Goal: Task Accomplishment & Management: Complete application form

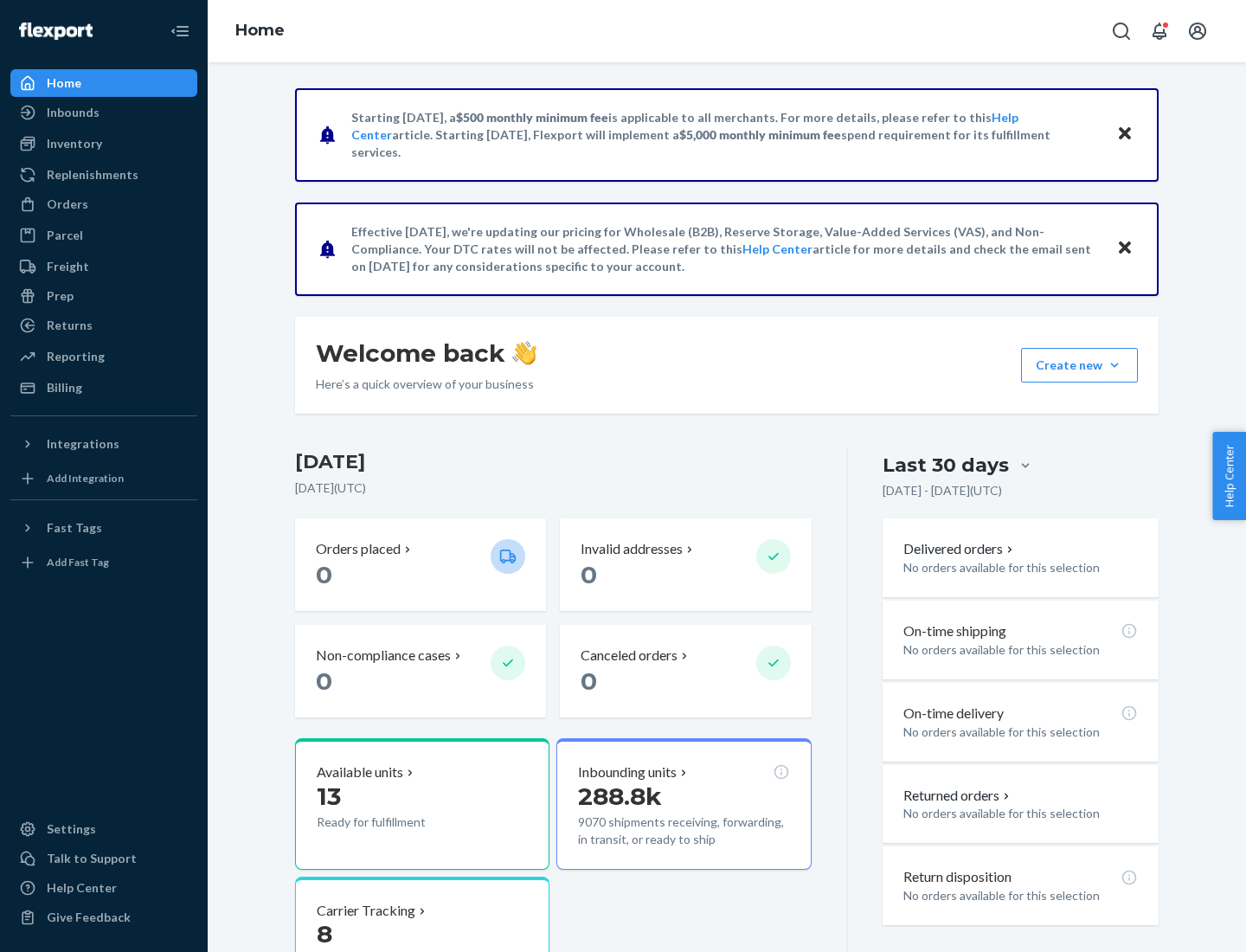
click at [1115, 365] on button "Create new Create new inbound Create new order Create new product" at bounding box center [1080, 365] width 117 height 35
click at [104, 113] on div "Inbounds" at bounding box center [104, 112] width 184 height 24
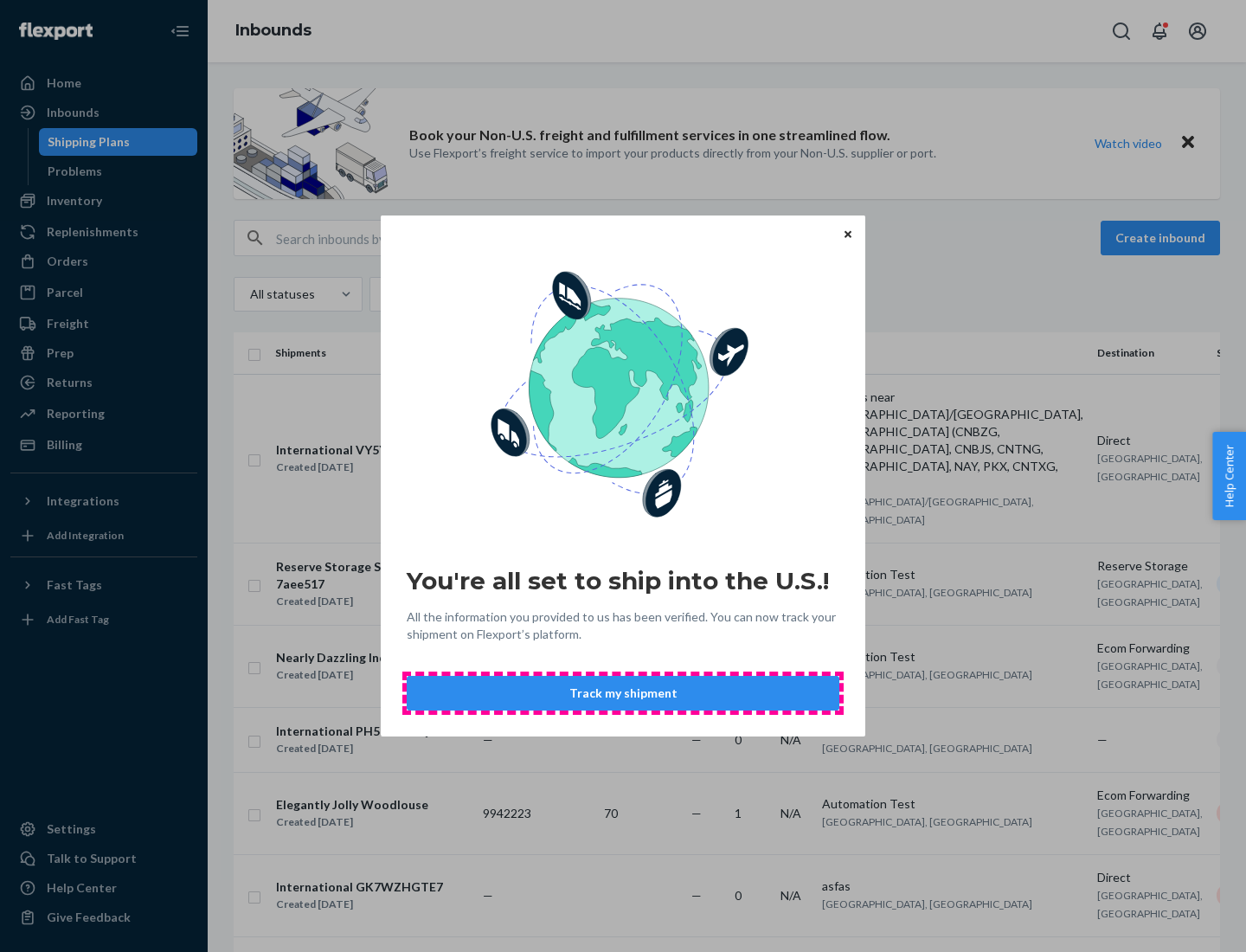
click at [623, 693] on button "Track my shipment" at bounding box center [623, 693] width 433 height 35
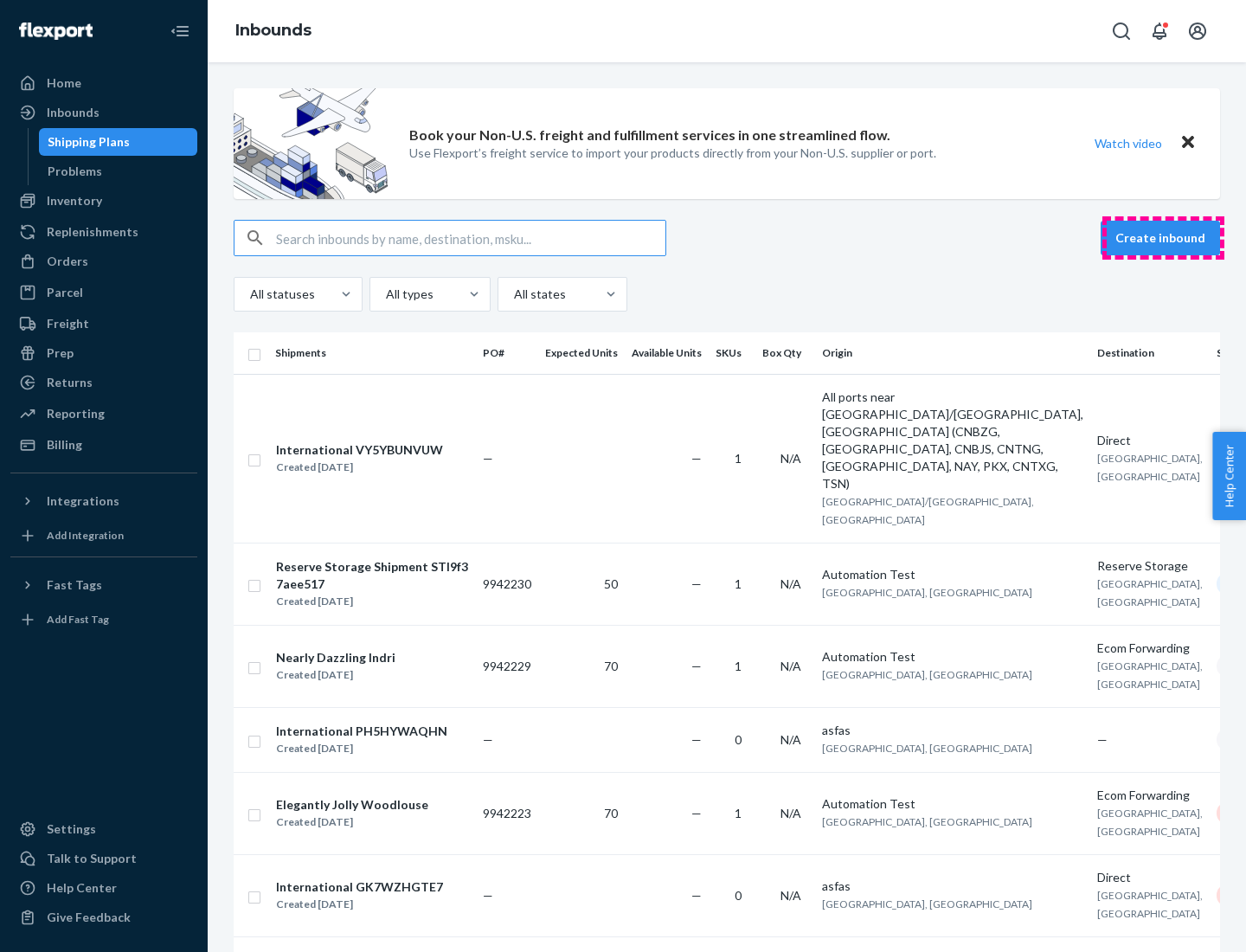
click at [1163, 238] on button "Create inbound" at bounding box center [1160, 237] width 119 height 35
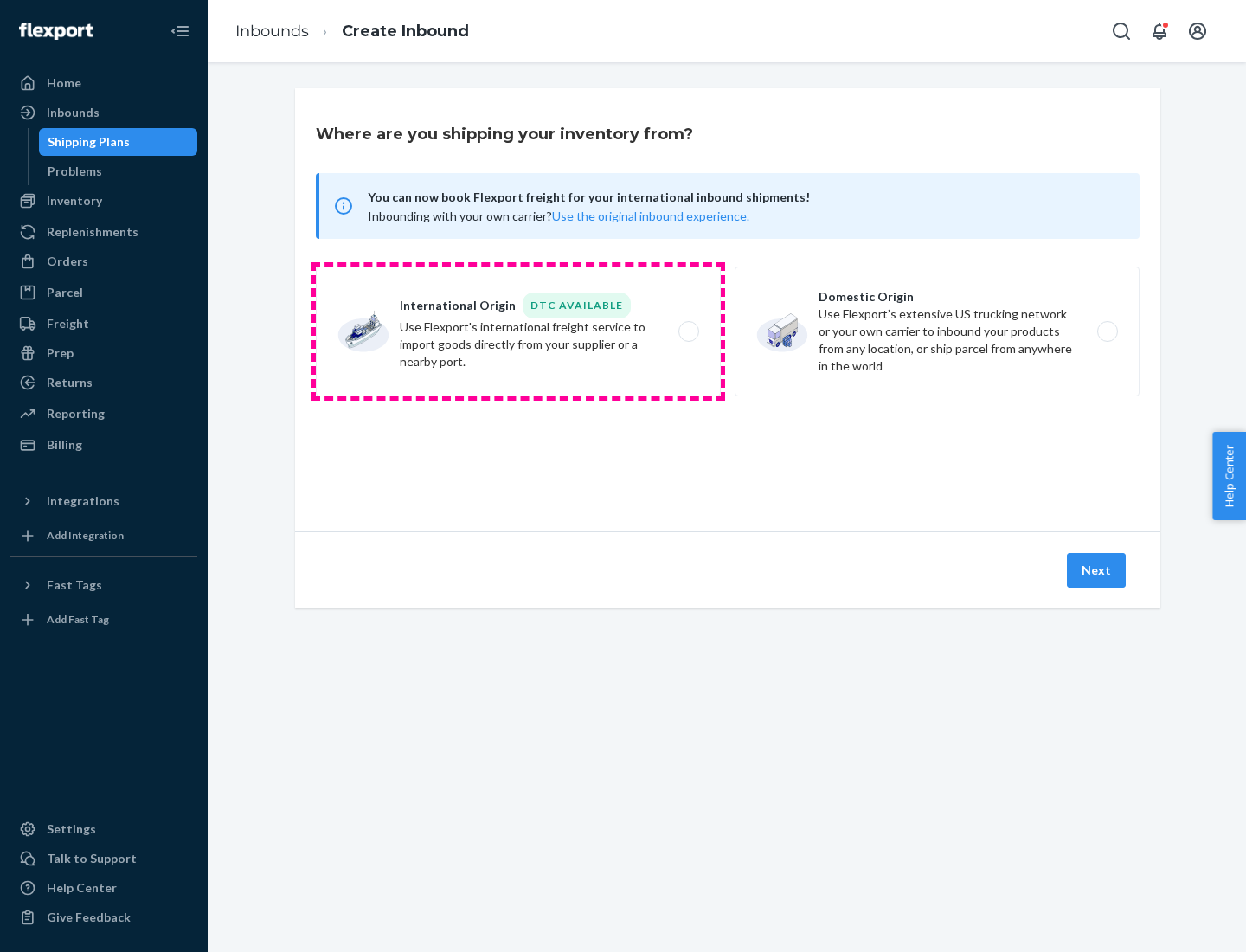
click at [519, 331] on label "International Origin DTC Available Use Flexport's international freight service…" at bounding box center [519, 331] width 405 height 130
click at [688, 331] on input "International Origin DTC Available Use Flexport's international freight service…" at bounding box center [694, 331] width 12 height 12
radio input "true"
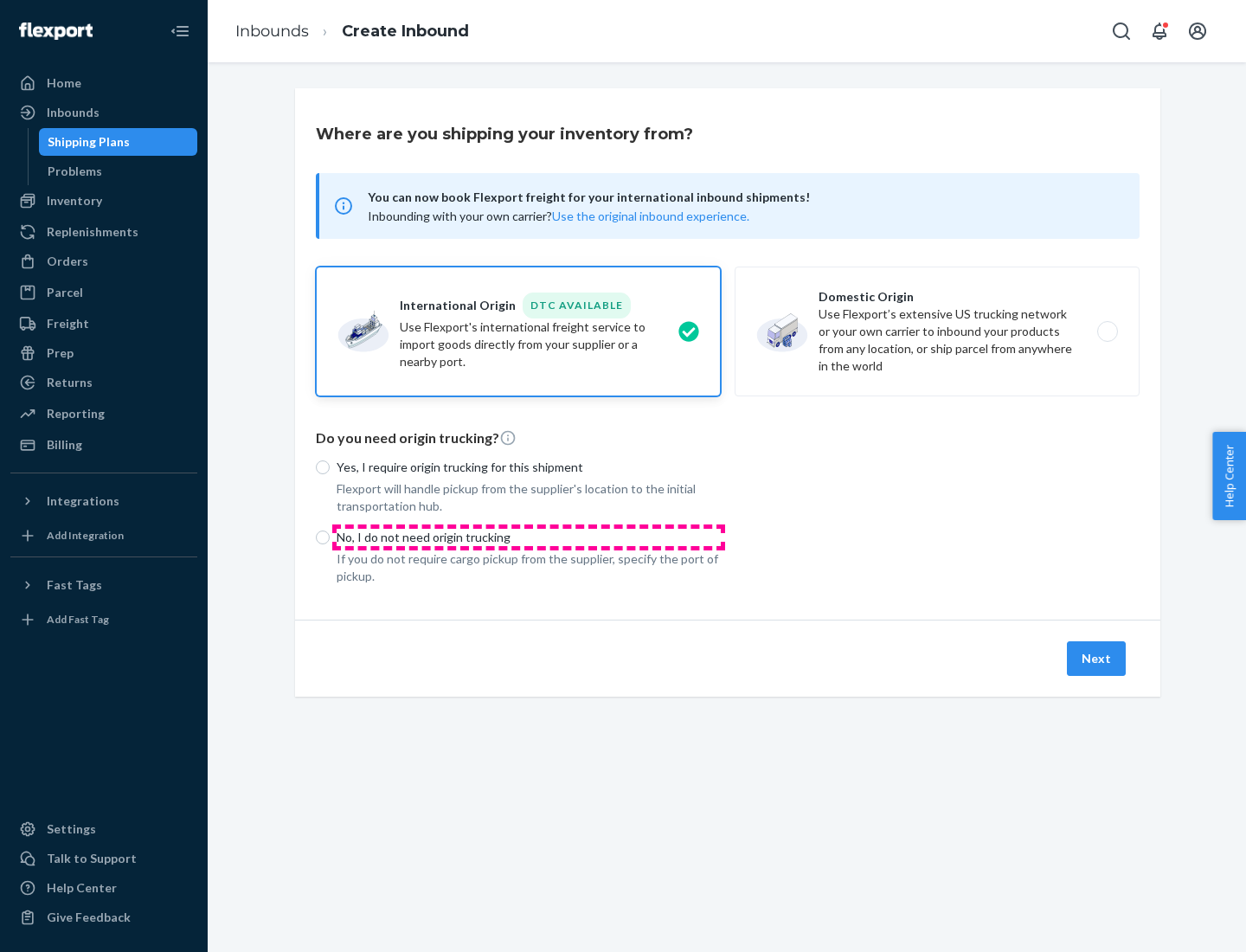
click at [528, 536] on p "No, I do not need origin trucking" at bounding box center [528, 536] width 385 height 17
click at [329, 536] on input "No, I do not need origin trucking" at bounding box center [323, 537] width 14 height 14
radio input "true"
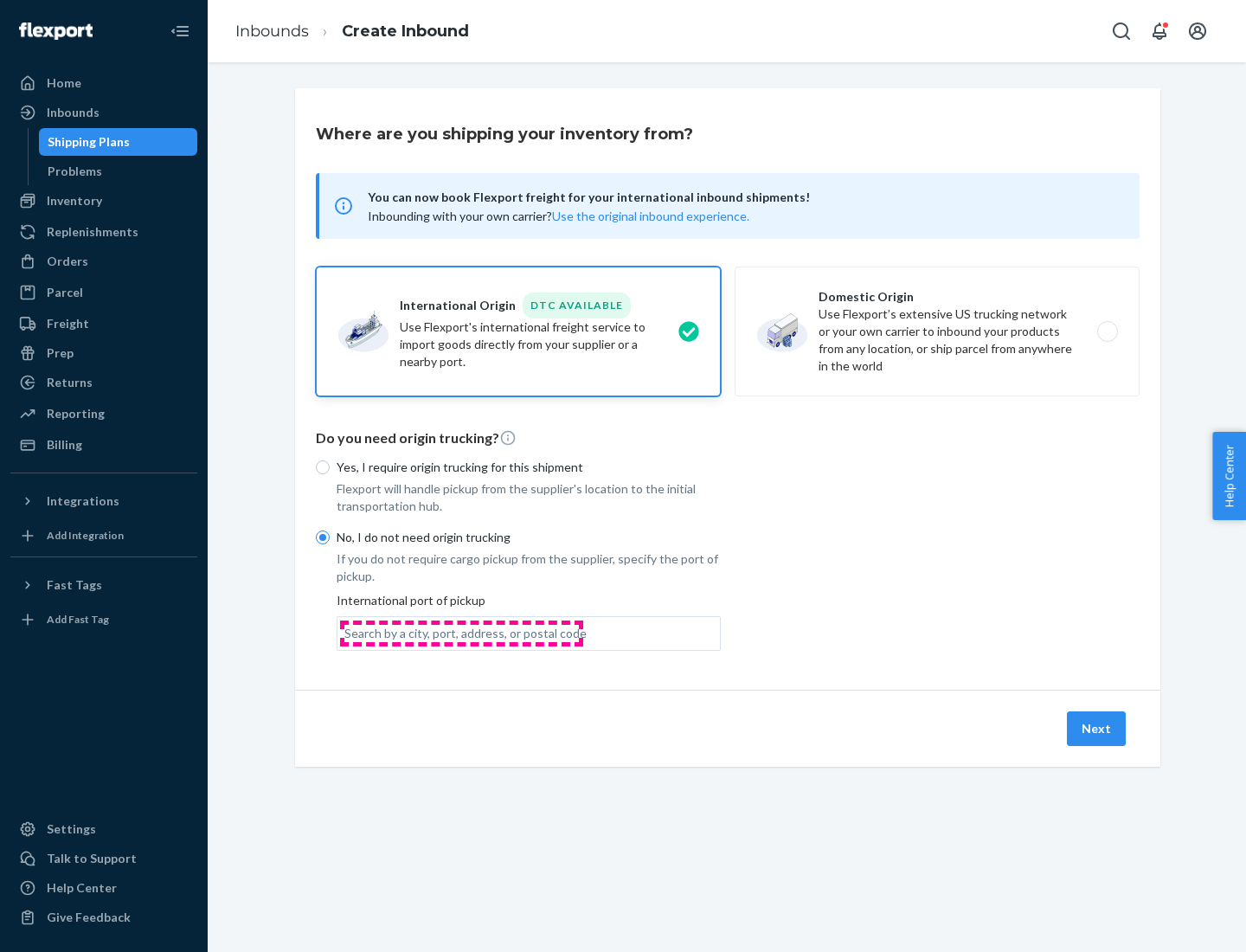
click at [461, 632] on div "Search by a city, port, address, or postal code" at bounding box center [465, 632] width 242 height 17
click at [346, 632] on input "Search by a city, port, address, or postal code" at bounding box center [345, 632] width 2 height 17
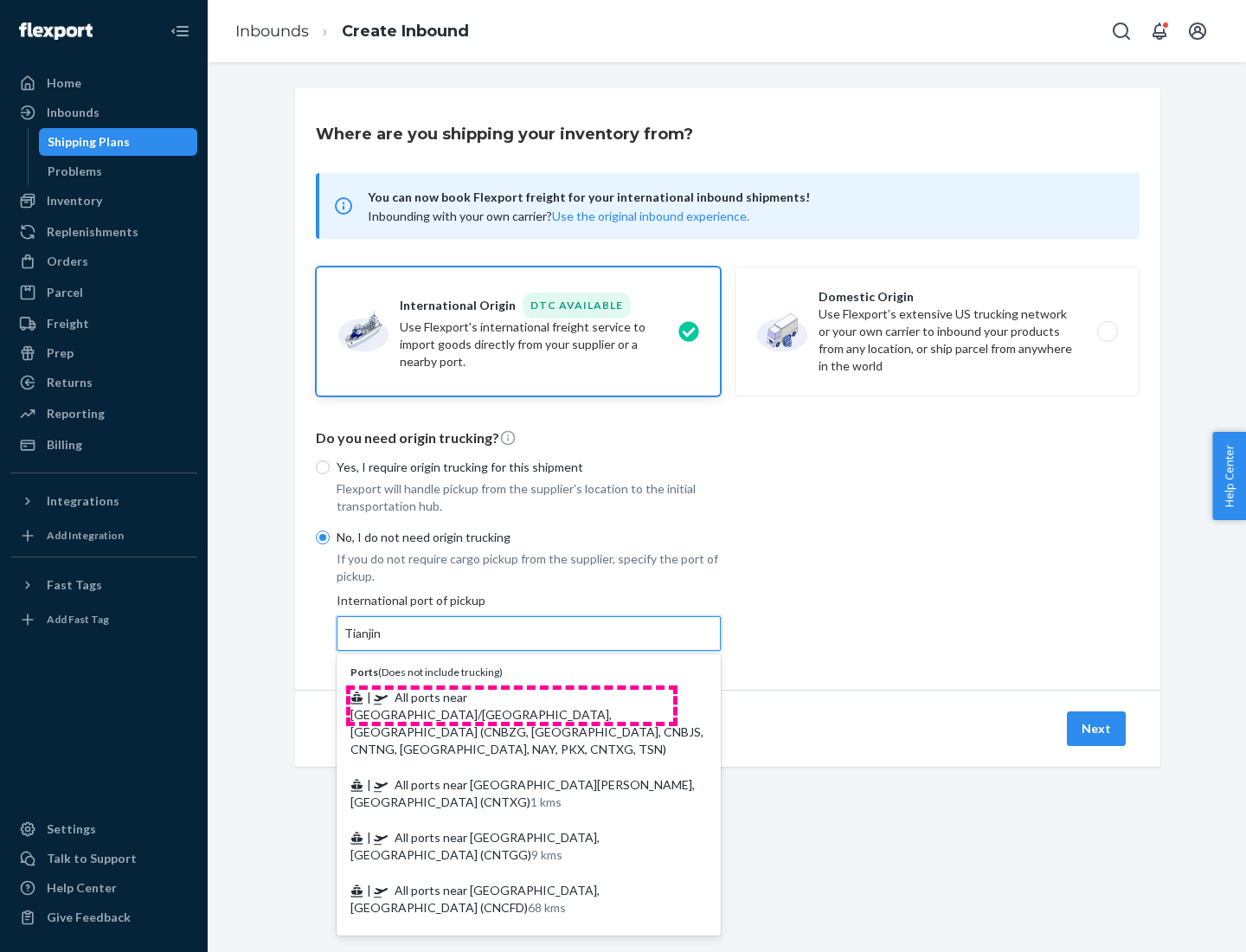
click at [512, 696] on span "| All ports near [GEOGRAPHIC_DATA]/[GEOGRAPHIC_DATA], [GEOGRAPHIC_DATA] (CNBZG,…" at bounding box center [528, 723] width 353 height 67
click at [383, 642] on input "Tianjin" at bounding box center [363, 632] width 38 height 17
type input "All ports near [GEOGRAPHIC_DATA]/[GEOGRAPHIC_DATA], [GEOGRAPHIC_DATA] (CNBZG, […"
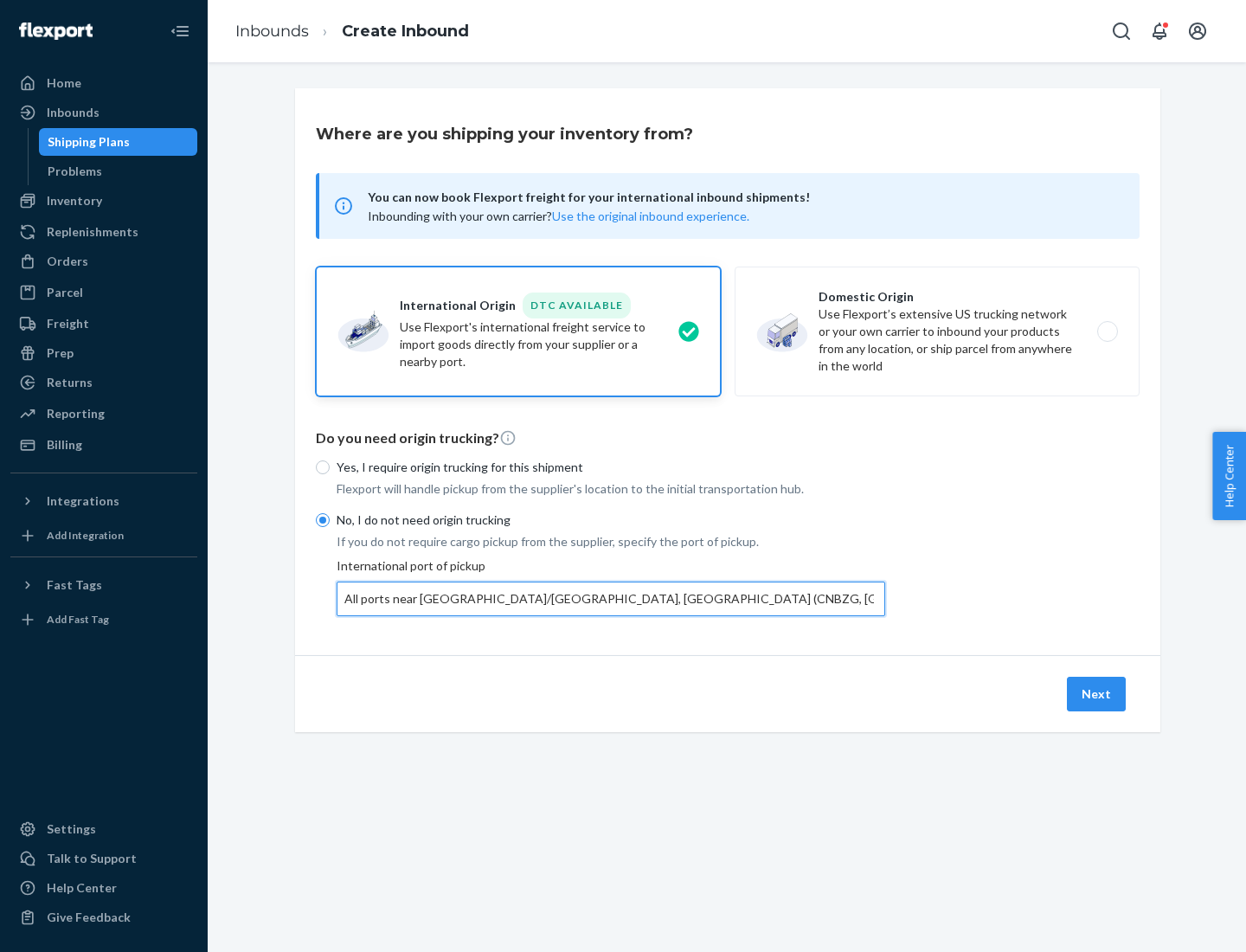
click at [1097, 693] on button "Next" at bounding box center [1096, 694] width 59 height 35
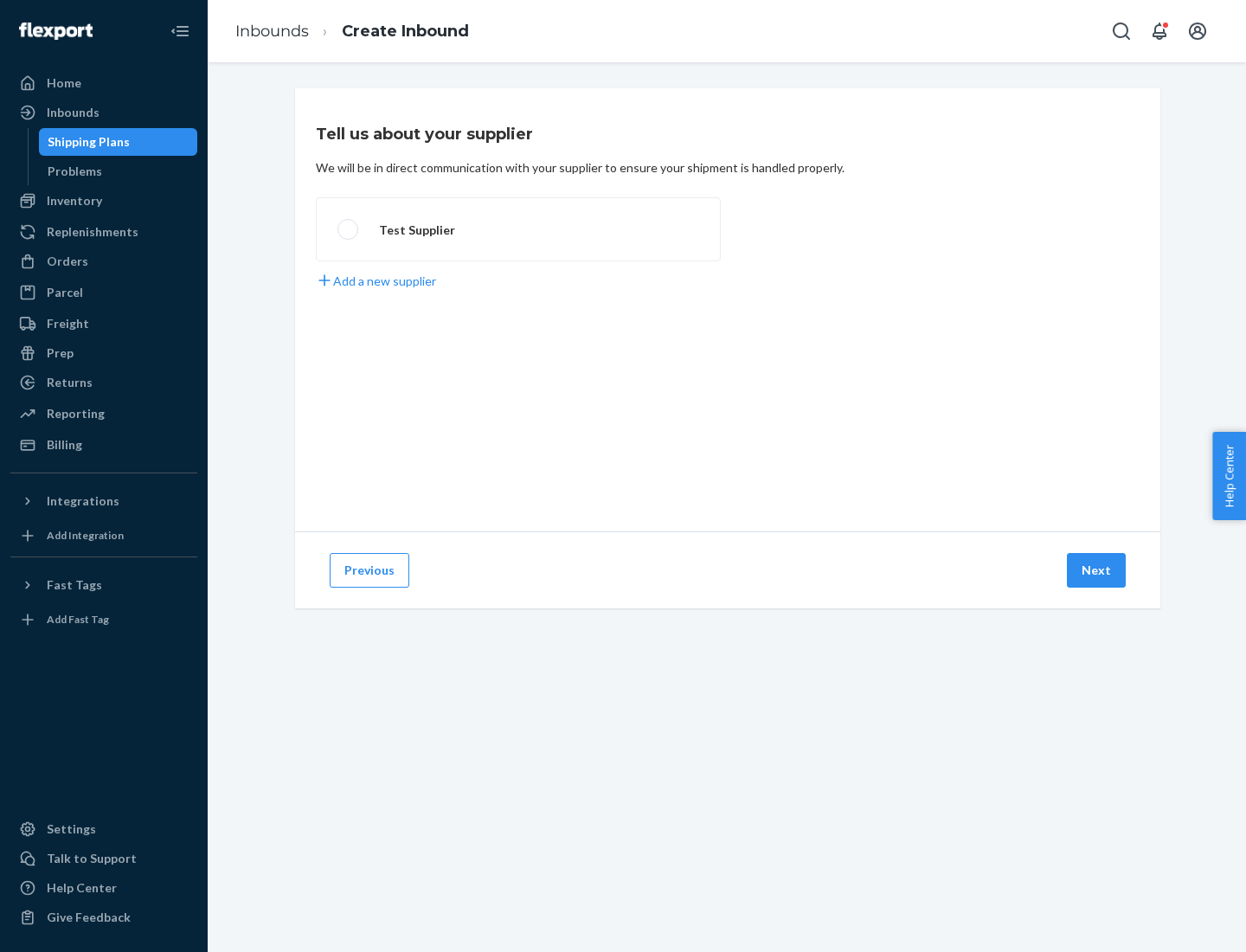
click at [519, 229] on label "Test Supplier" at bounding box center [519, 229] width 405 height 64
click at [349, 229] on input "Test Supplier" at bounding box center [343, 229] width 12 height 12
radio input "true"
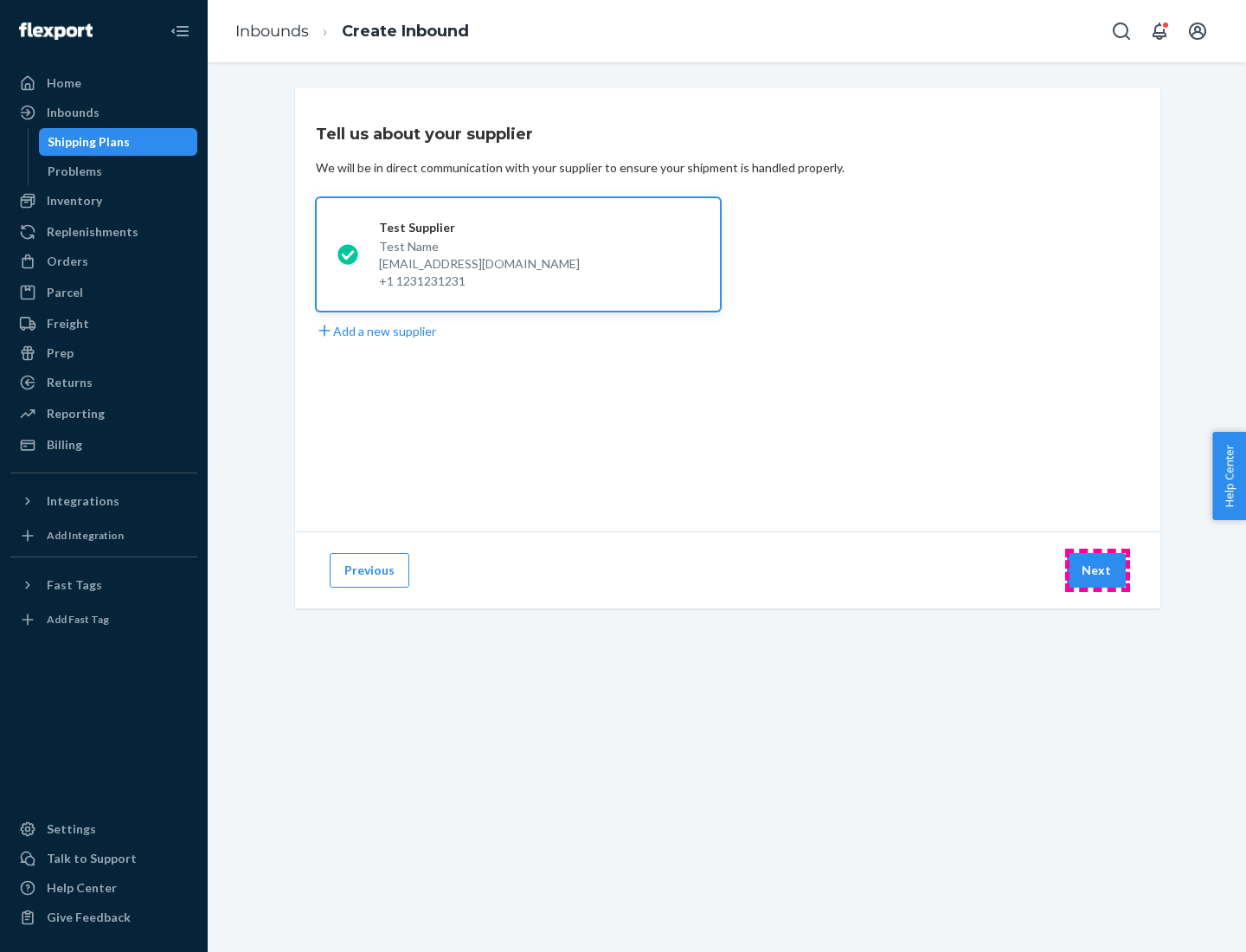
click at [1097, 570] on button "Next" at bounding box center [1096, 570] width 59 height 35
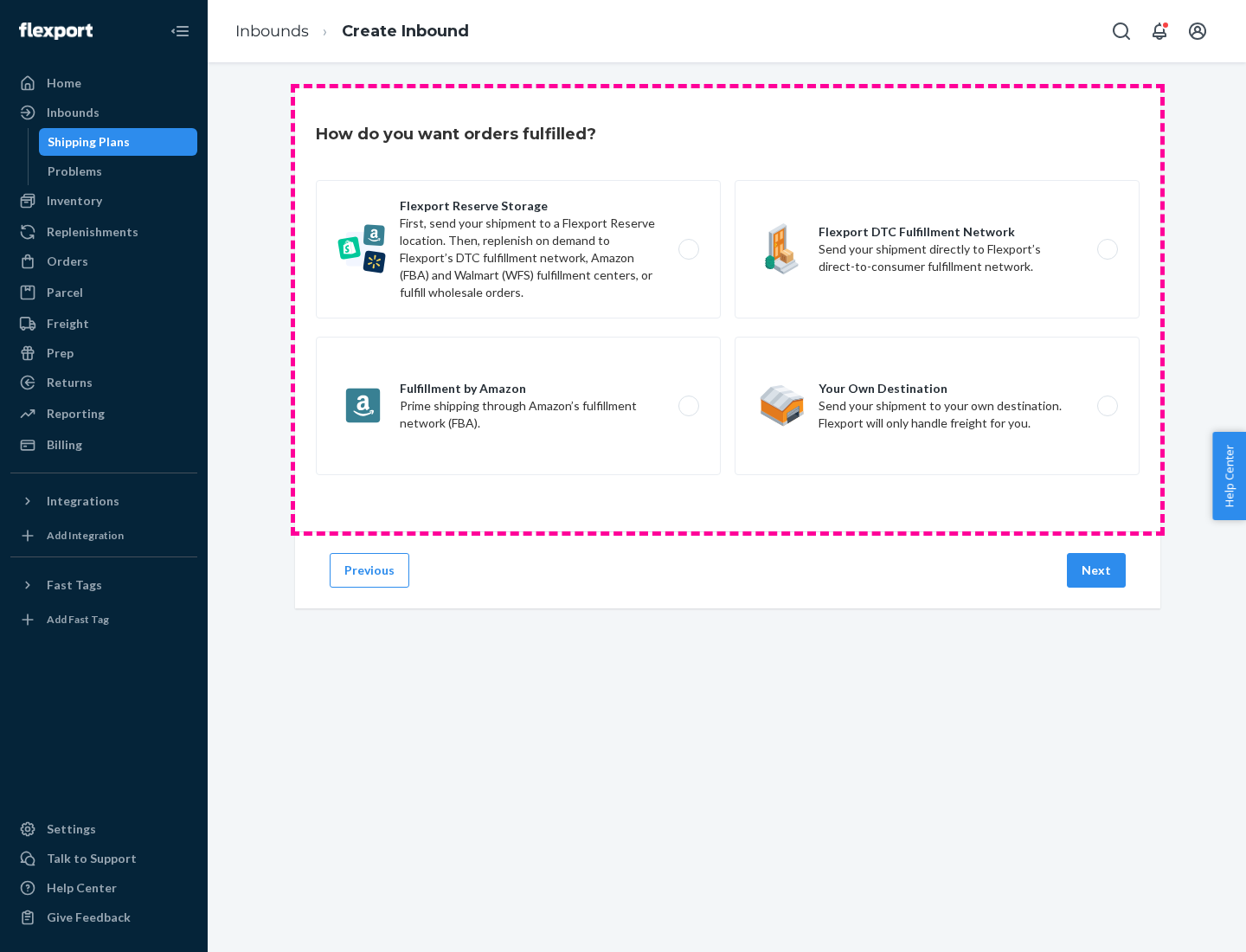
click at [727, 310] on div "Flexport Reserve Storage First, send your shipment to a Flexport Reserve locati…" at bounding box center [728, 329] width 824 height 299
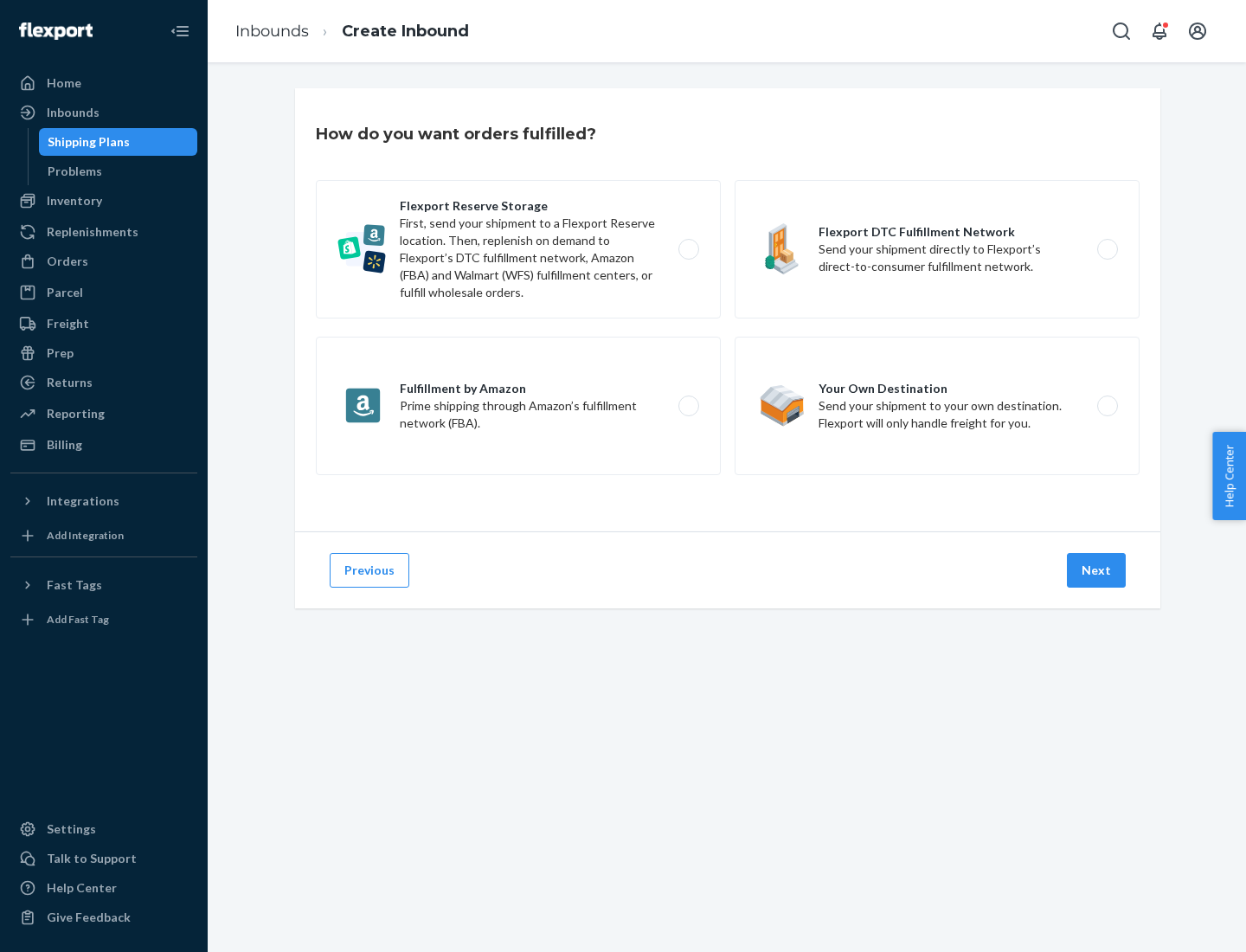
click at [937, 250] on label "Flexport DTC Fulfillment Network Send your shipment directly to Flexport’s dire…" at bounding box center [937, 250] width 405 height 139
click at [1107, 250] on input "Flexport DTC Fulfillment Network Send your shipment directly to Flexport’s dire…" at bounding box center [1112, 250] width 12 height 12
radio input "true"
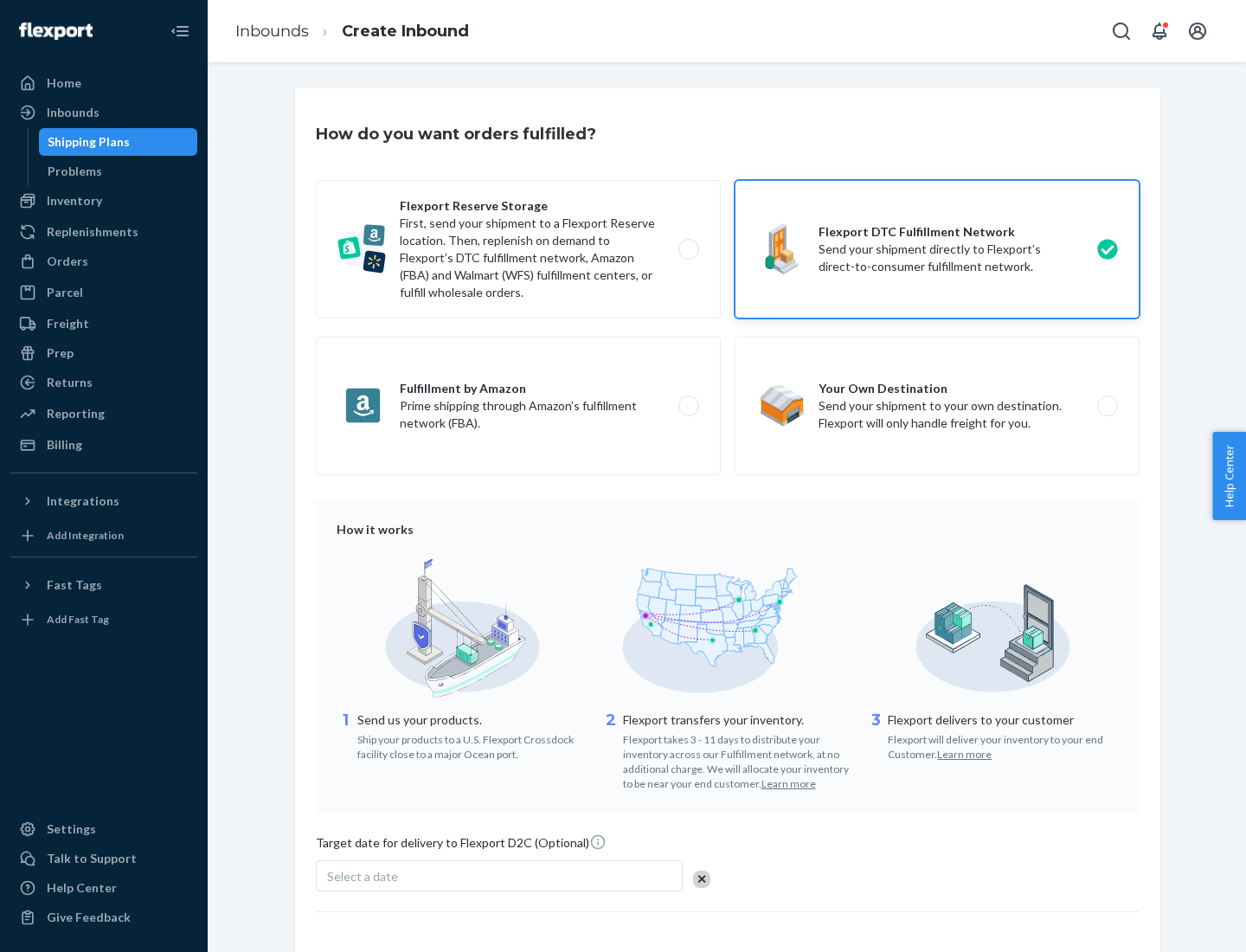
scroll to position [127, 0]
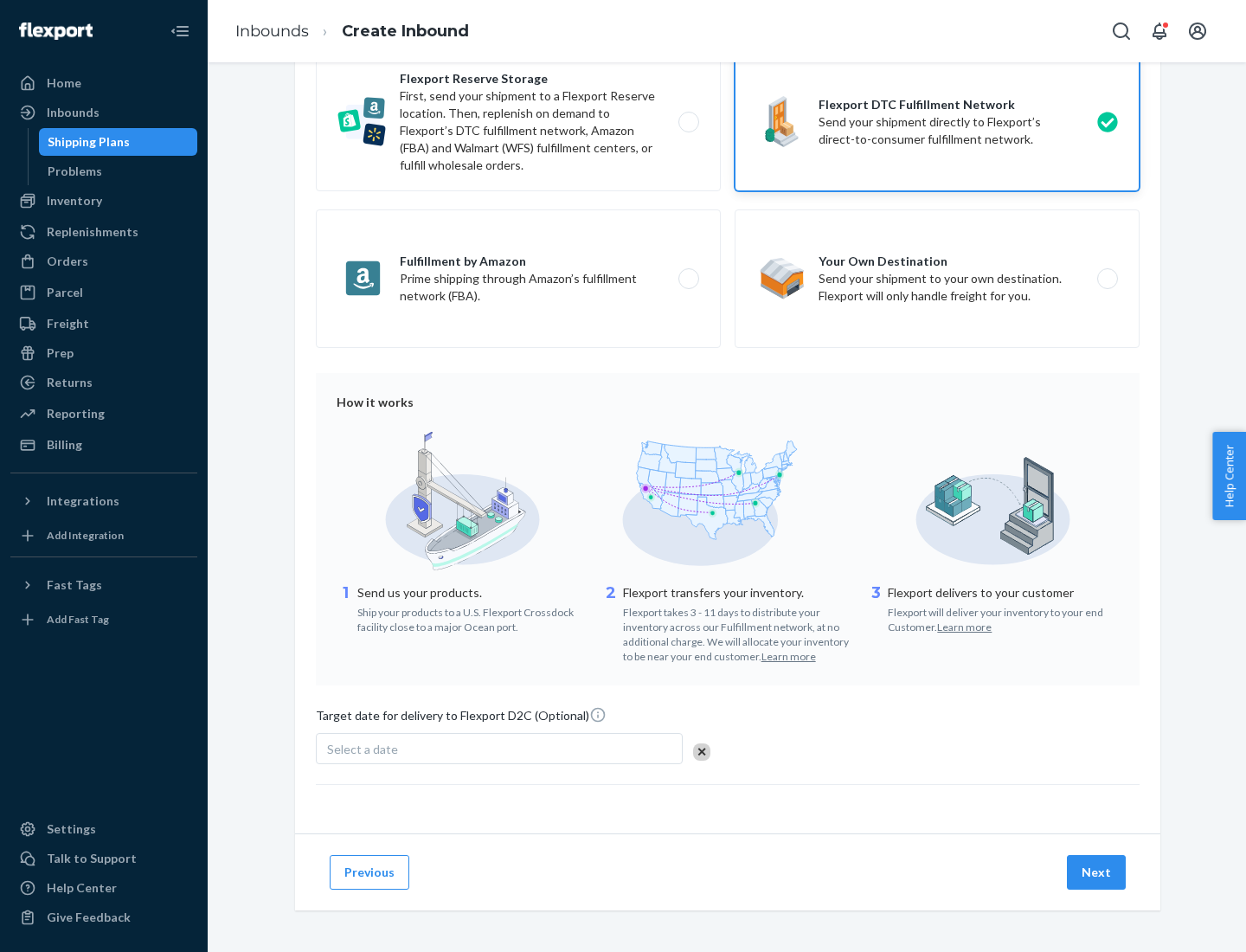
click at [1097, 871] on button "Next" at bounding box center [1096, 872] width 59 height 35
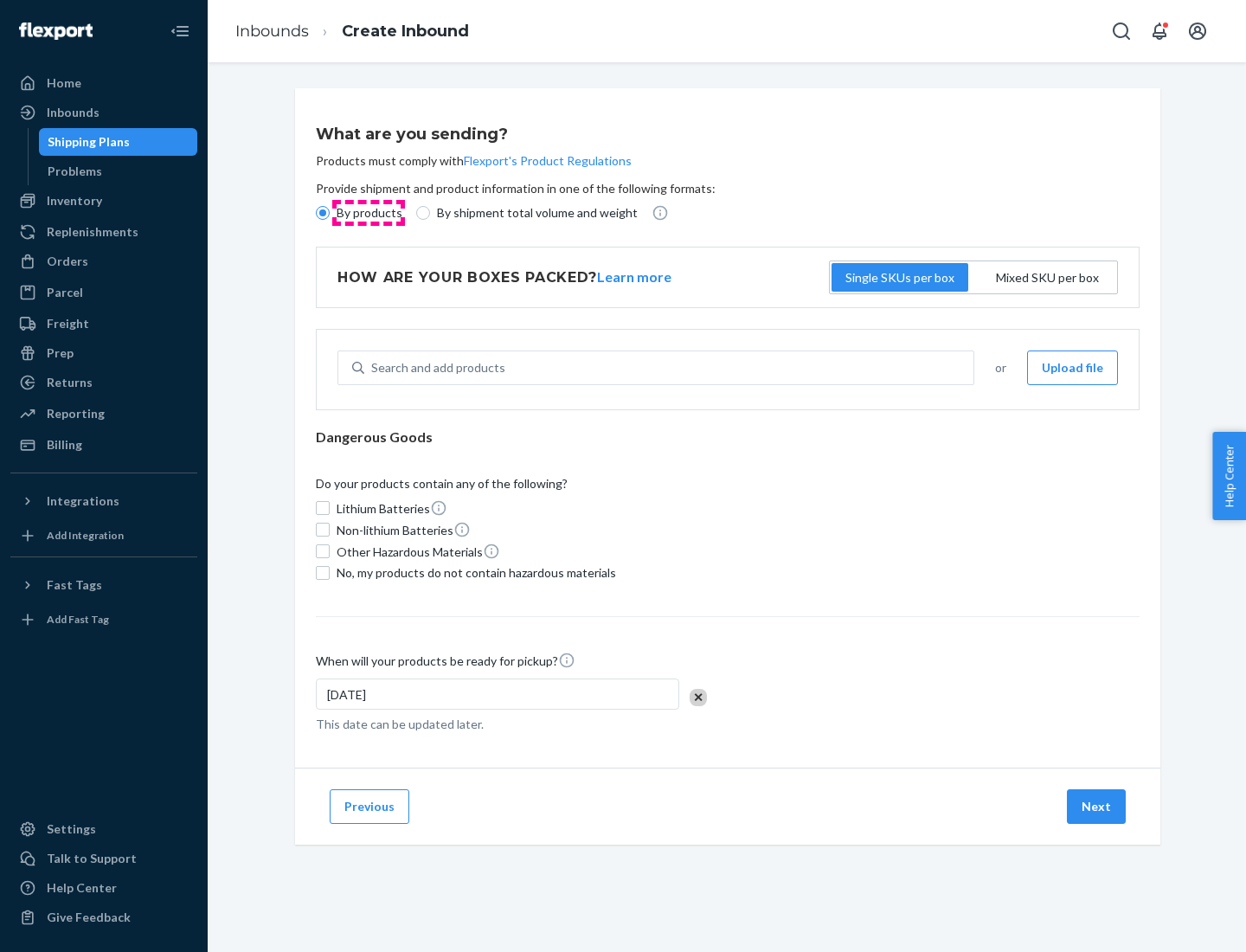
click at [368, 213] on p "By products" at bounding box center [369, 212] width 66 height 17
click at [329, 213] on input "By products" at bounding box center [323, 213] width 14 height 14
click at [435, 368] on div "Search and add products" at bounding box center [438, 367] width 134 height 17
click at [373, 368] on input "Search and add products" at bounding box center [372, 367] width 2 height 17
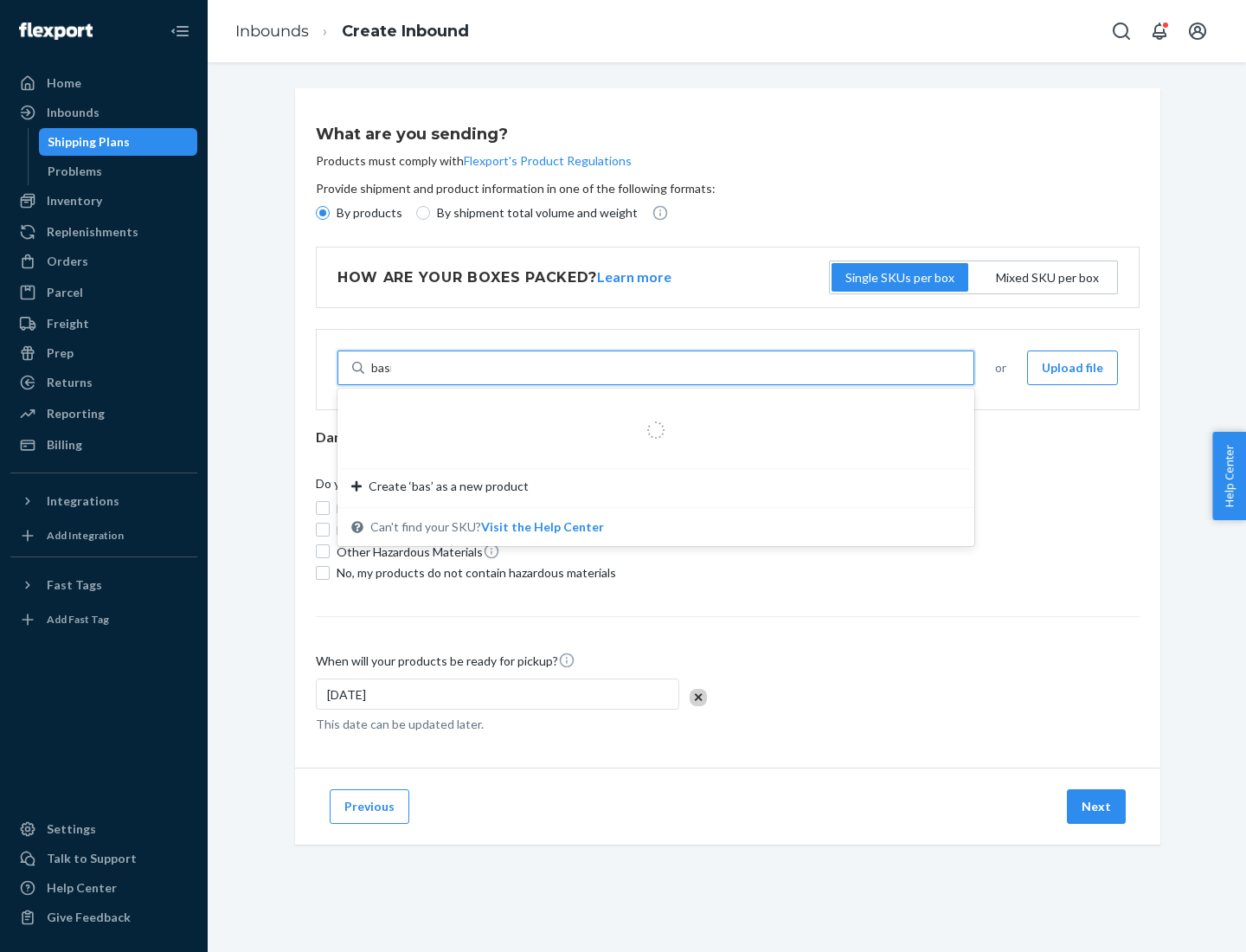
type input "basic"
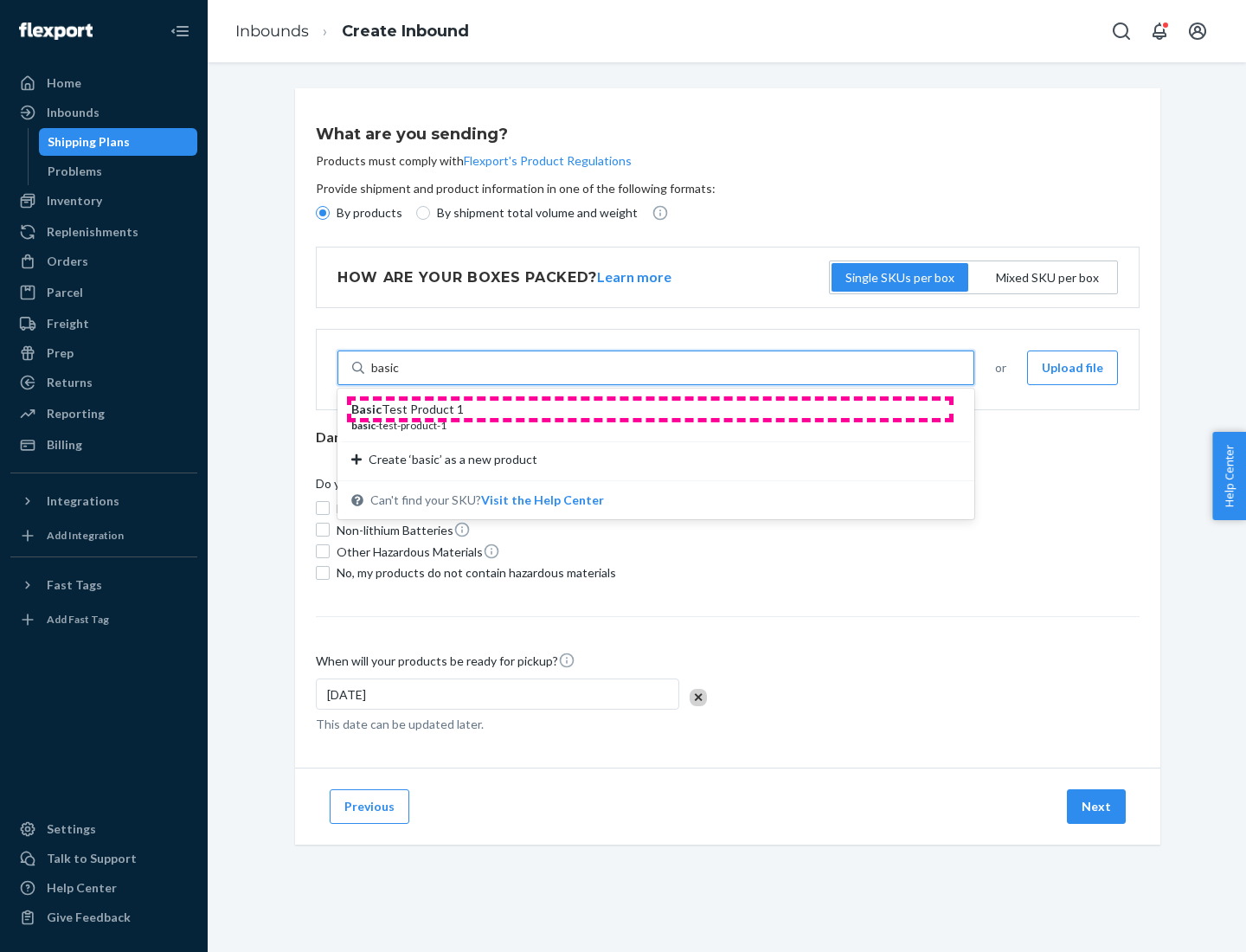
click at [650, 409] on div "Basic Test Product 1" at bounding box center [649, 409] width 595 height 17
click at [400, 377] on input "basic" at bounding box center [385, 367] width 28 height 17
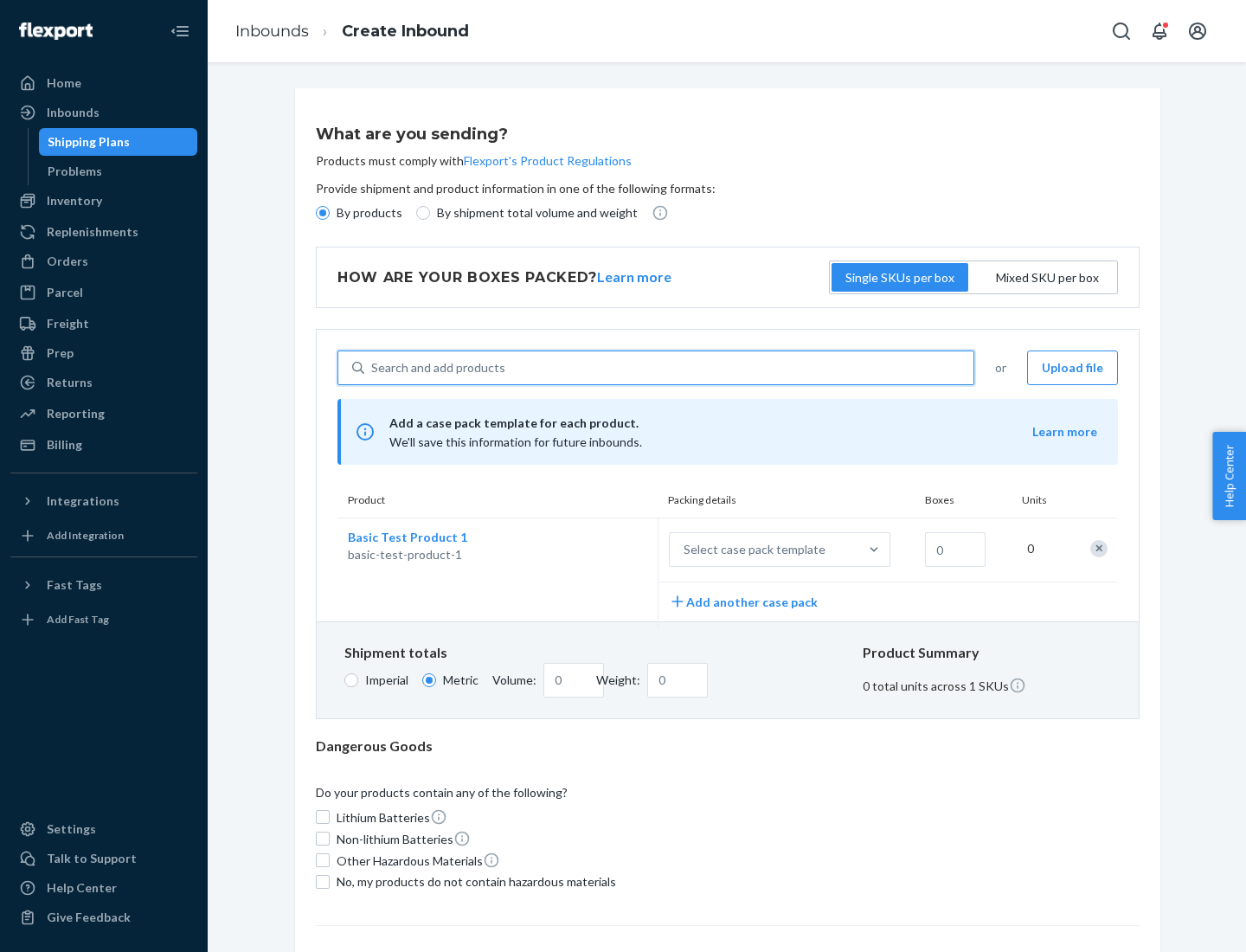
scroll to position [43, 0]
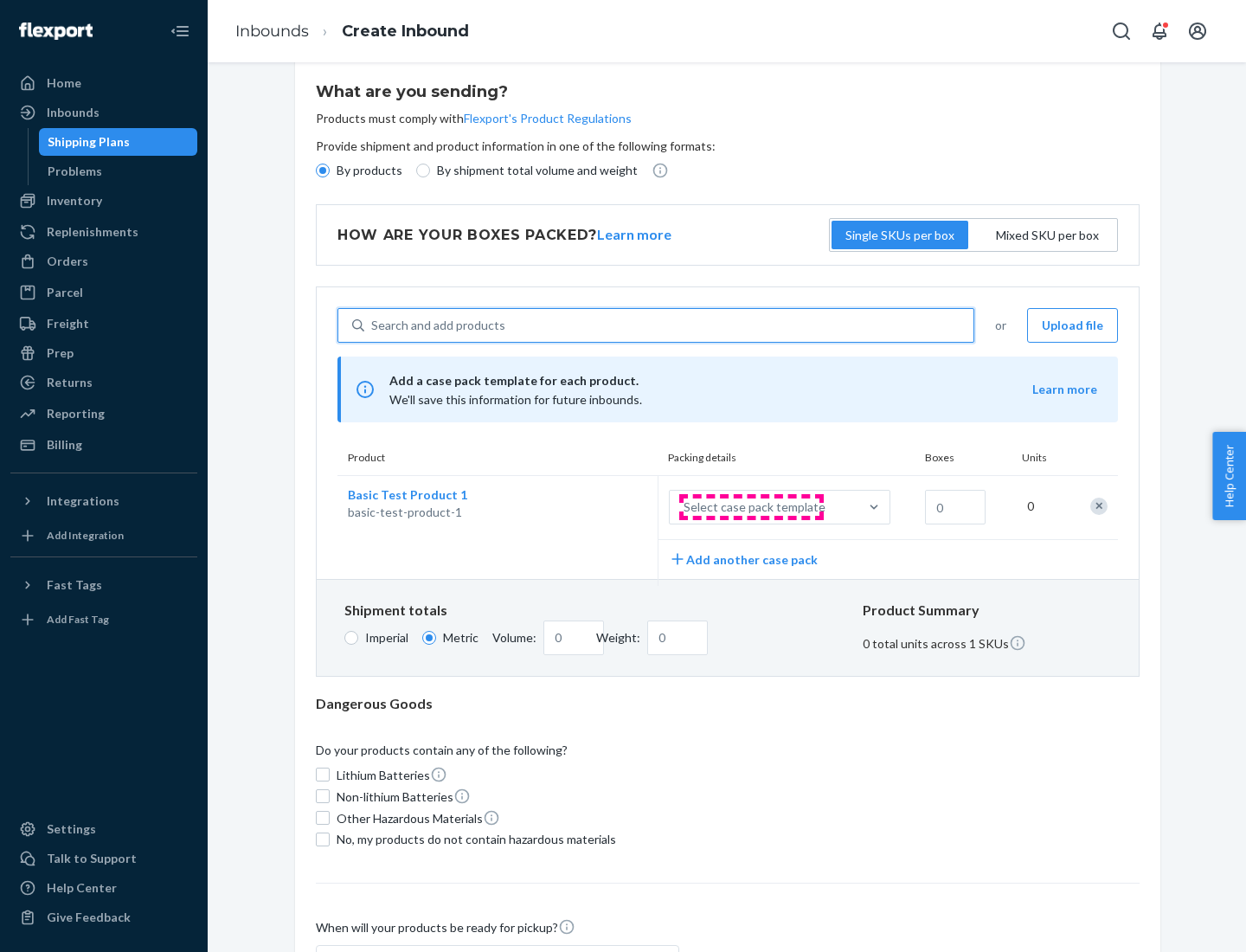
click at [751, 507] on div "Select case pack template" at bounding box center [755, 506] width 142 height 17
click at [598, 507] on input "Select case pack template" at bounding box center [598, 507] width 0 height 0
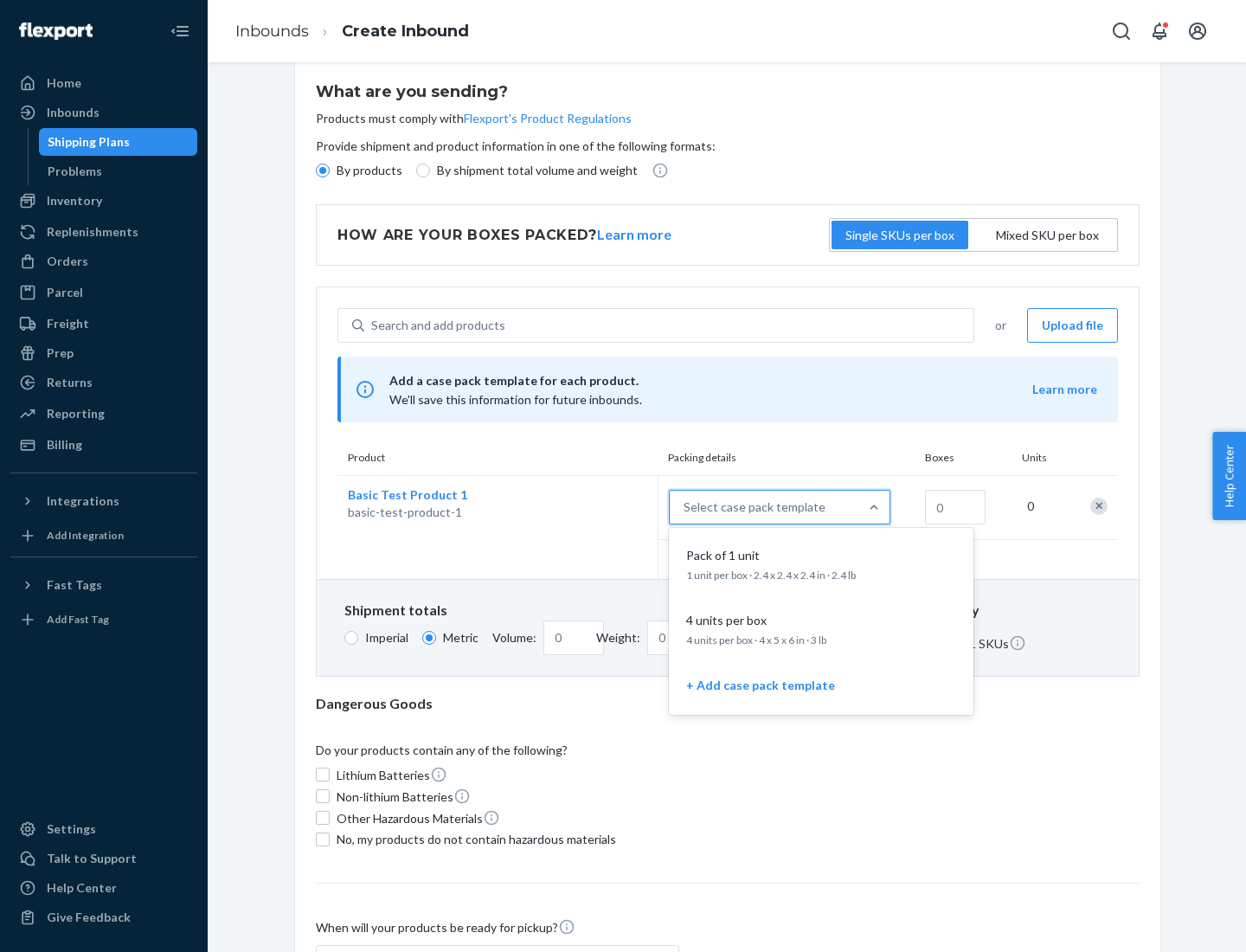
scroll to position [99, 0]
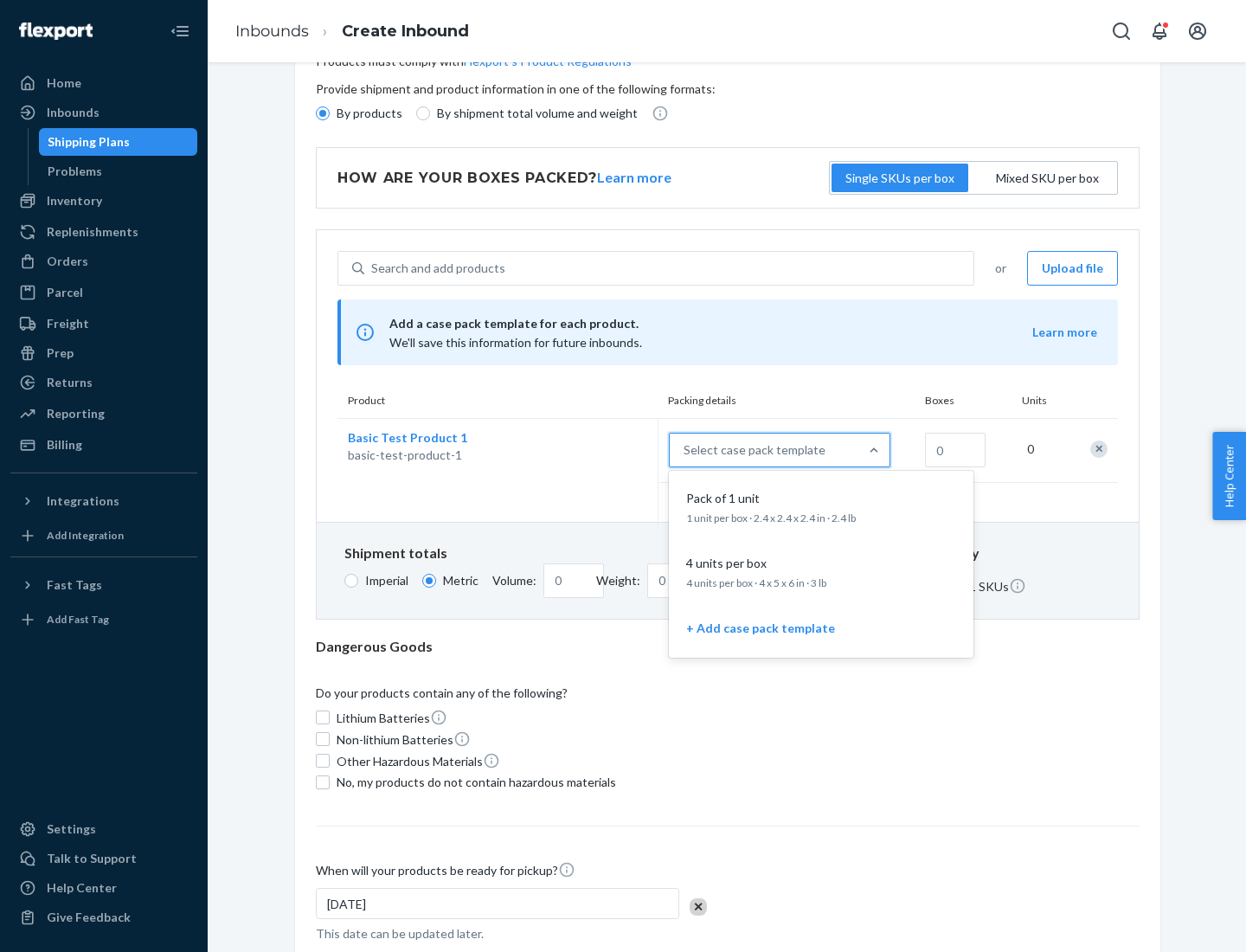
click at [821, 506] on div "Pack of 1 unit" at bounding box center [818, 497] width 277 height 17
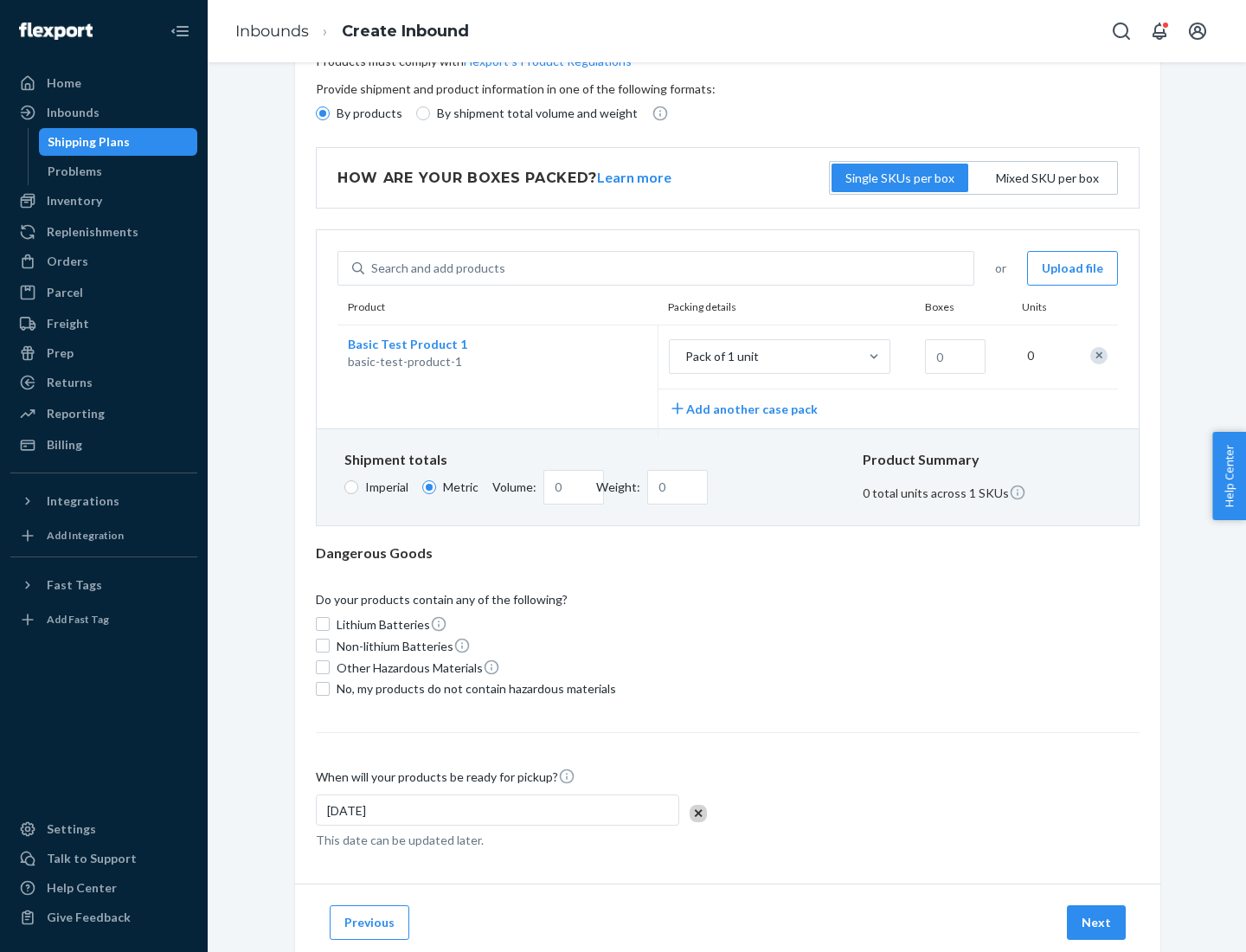
scroll to position [0, 0]
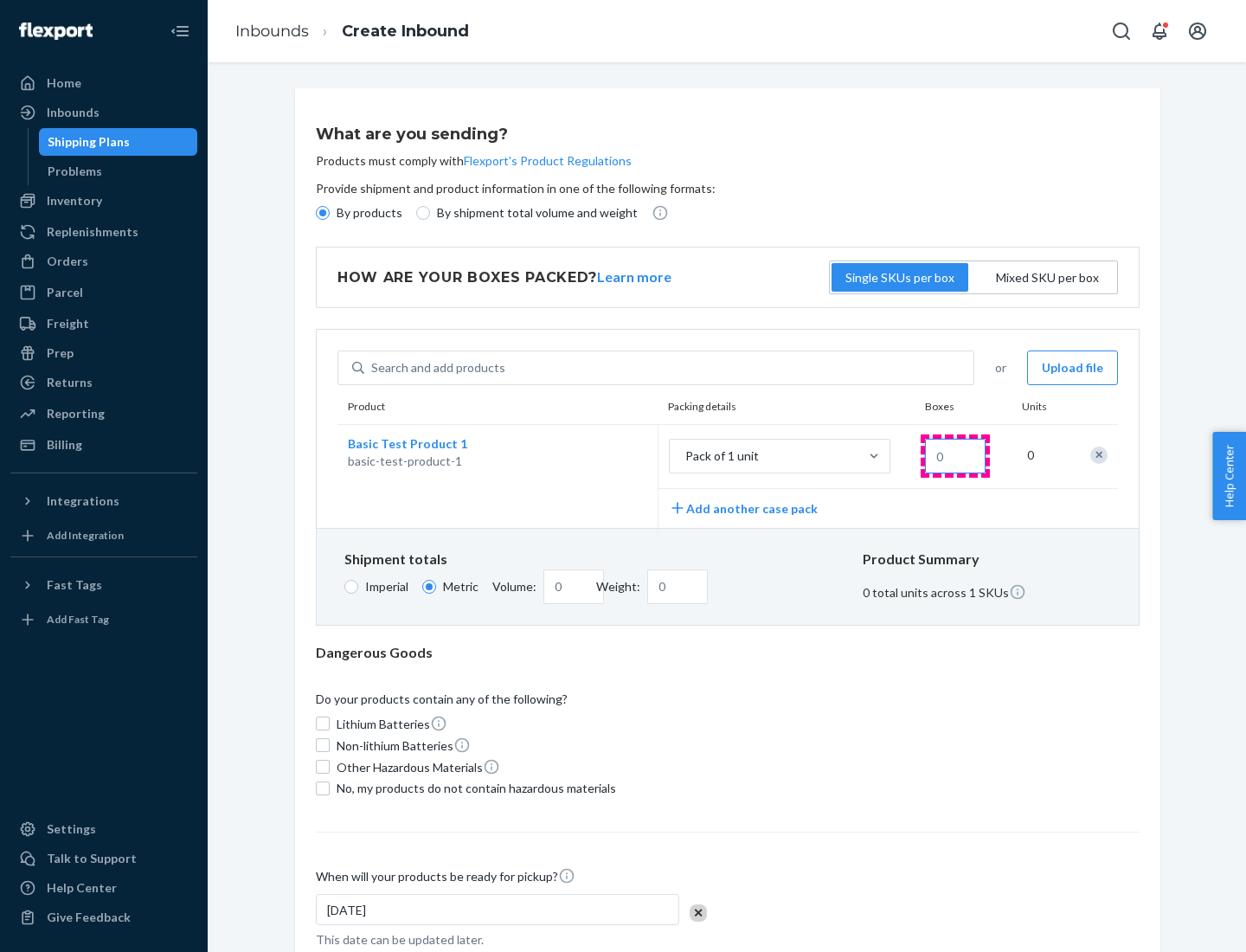
type input "1.09"
type input "10"
type input "0.02"
type input "108.86"
type input "1000"
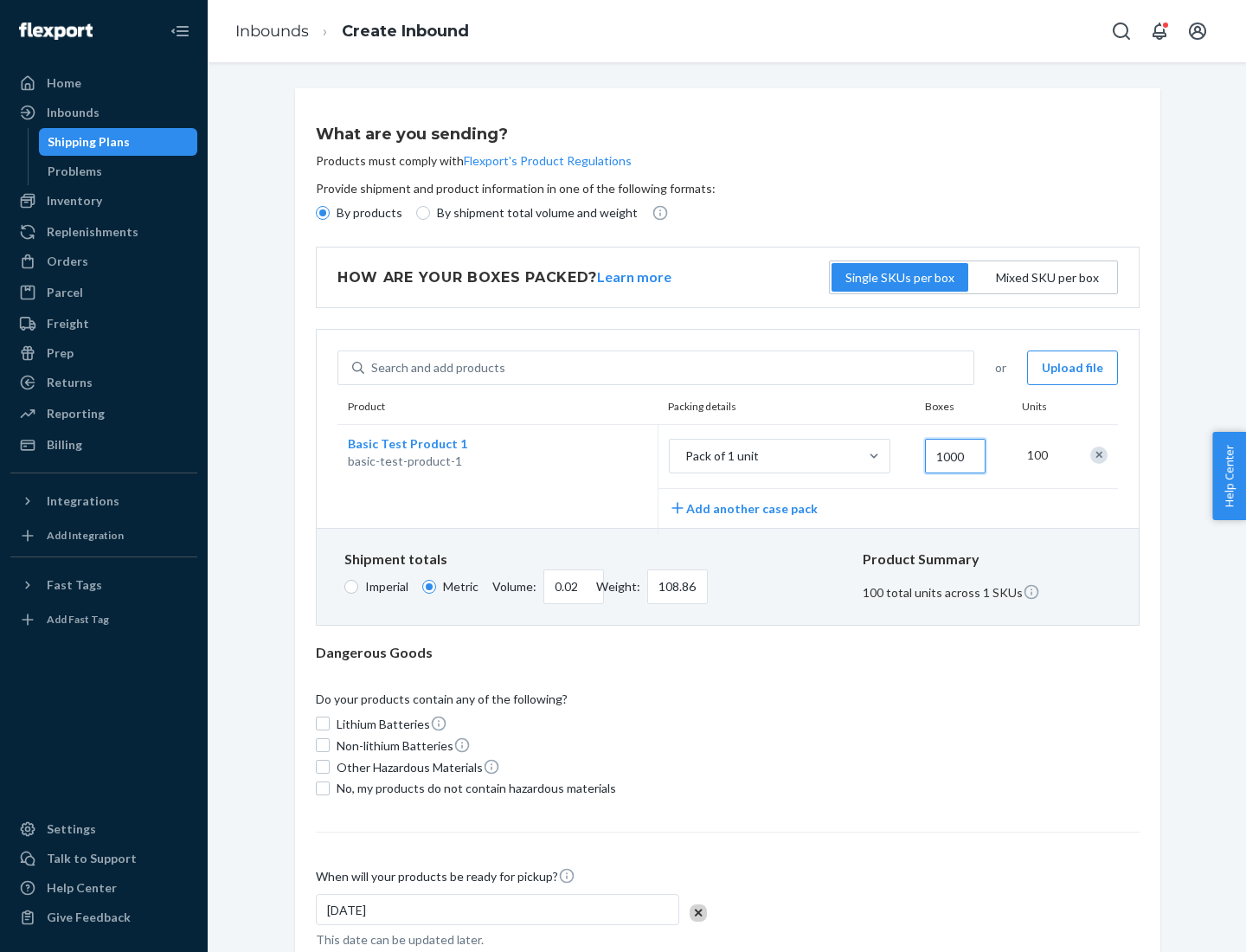
type input "0.23"
type input "1088.62"
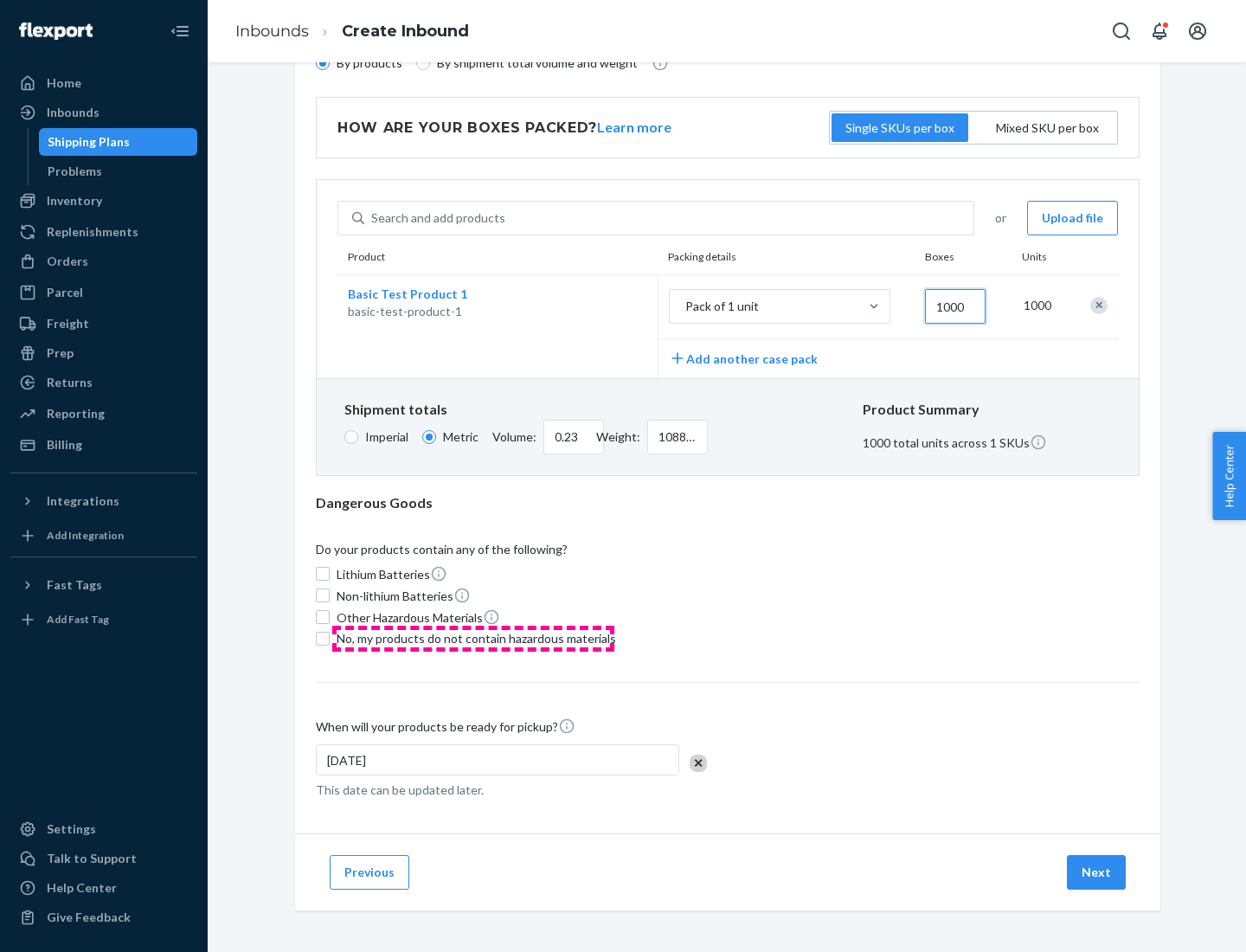
type input "1000"
click at [473, 638] on span "No, my products do not contain hazardous materials" at bounding box center [476, 638] width 280 height 17
click at [329, 638] on input "No, my products do not contain hazardous materials" at bounding box center [323, 639] width 14 height 14
checkbox input "true"
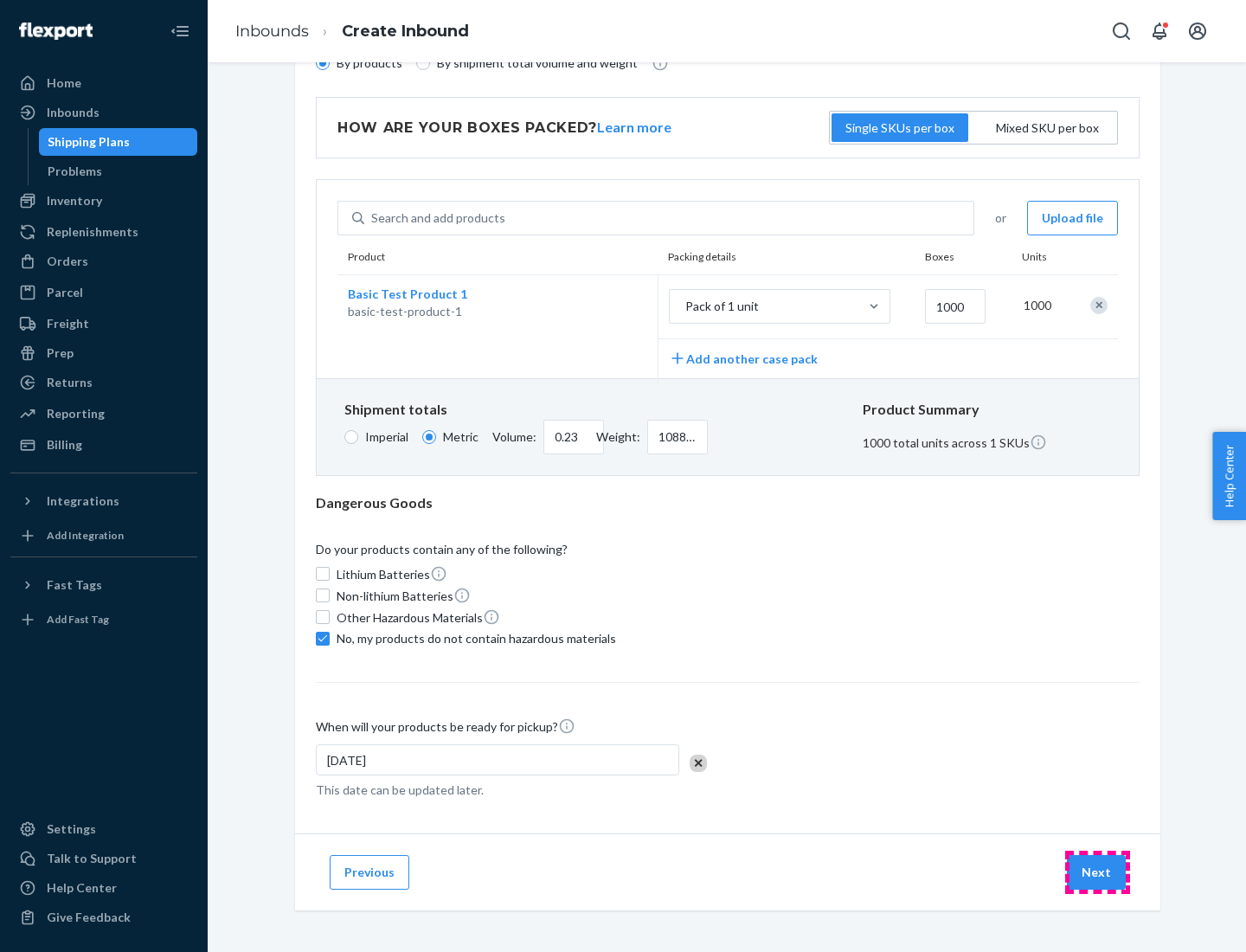
click at [1097, 871] on button "Next" at bounding box center [1096, 872] width 59 height 35
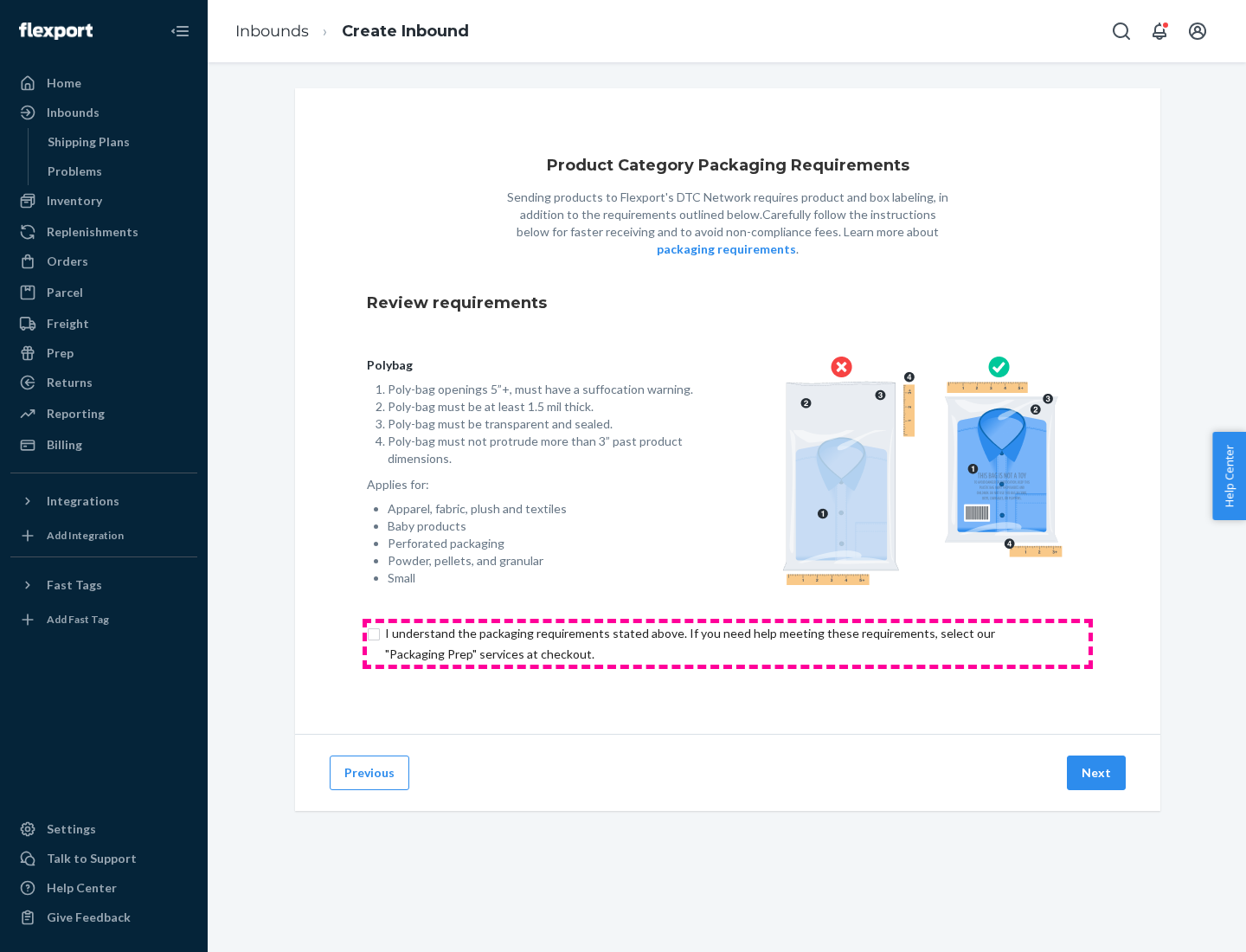
click at [727, 643] on input "checkbox" at bounding box center [727, 644] width 722 height 42
checkbox input "true"
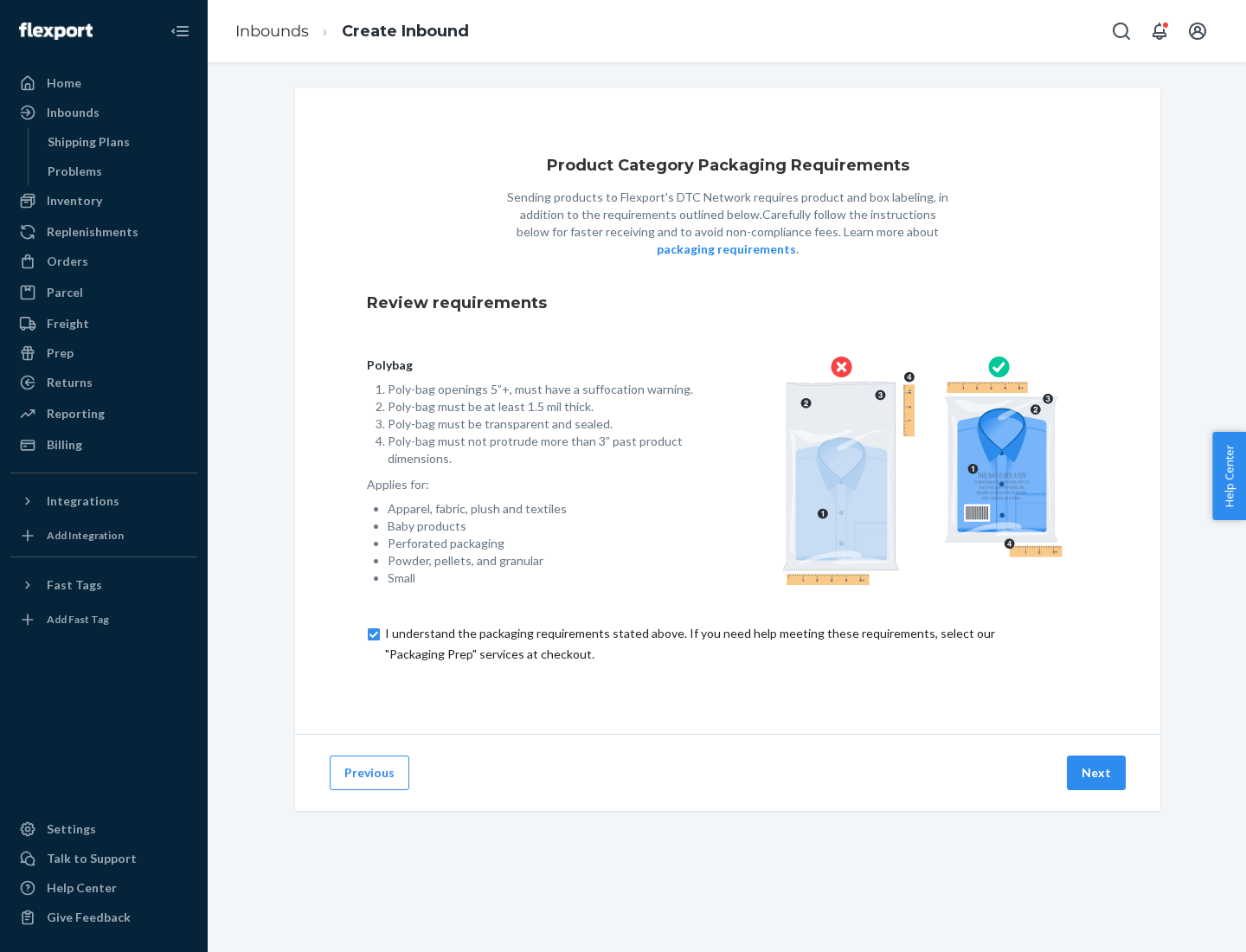
click at [1097, 772] on button "Next" at bounding box center [1096, 773] width 59 height 35
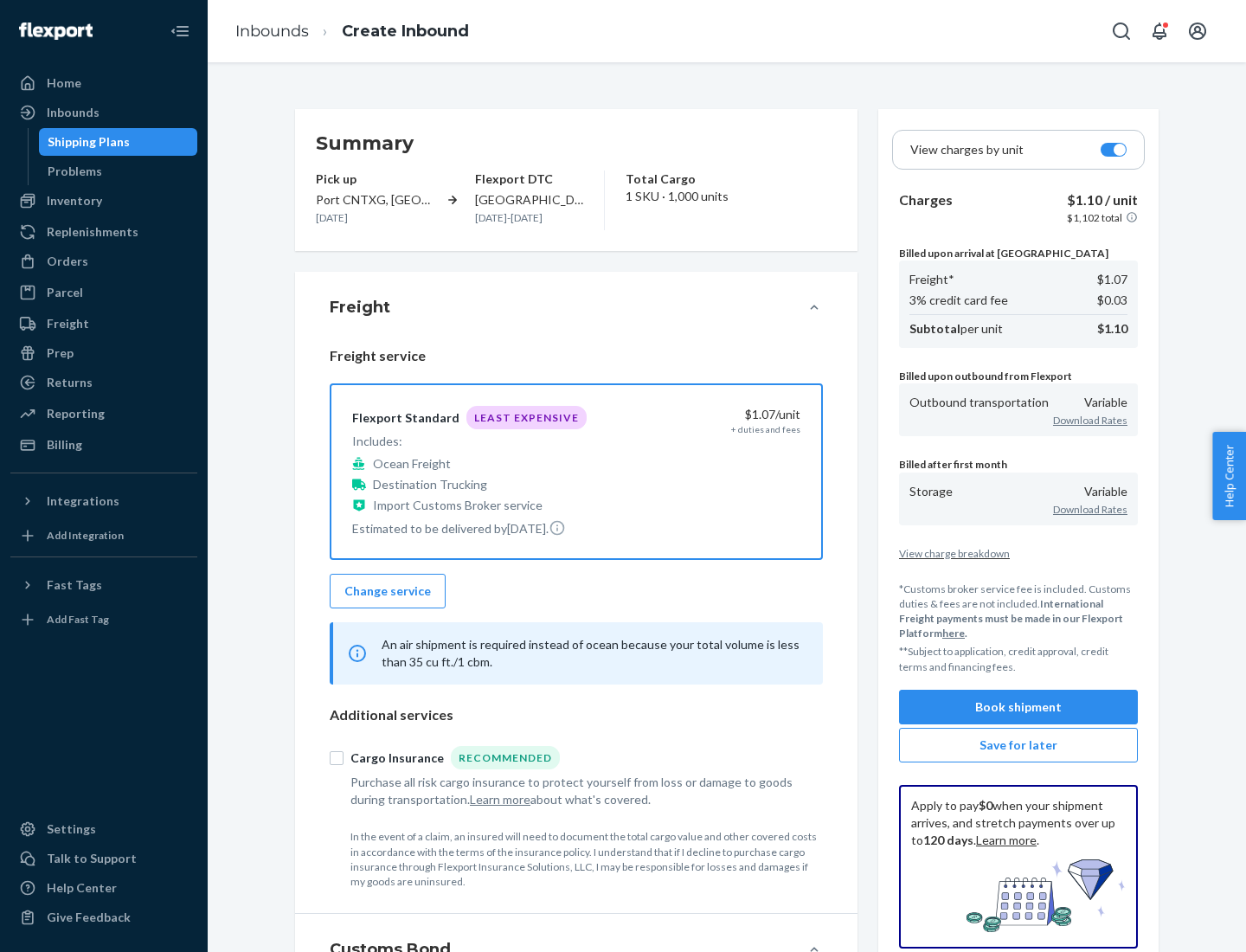
scroll to position [200, 0]
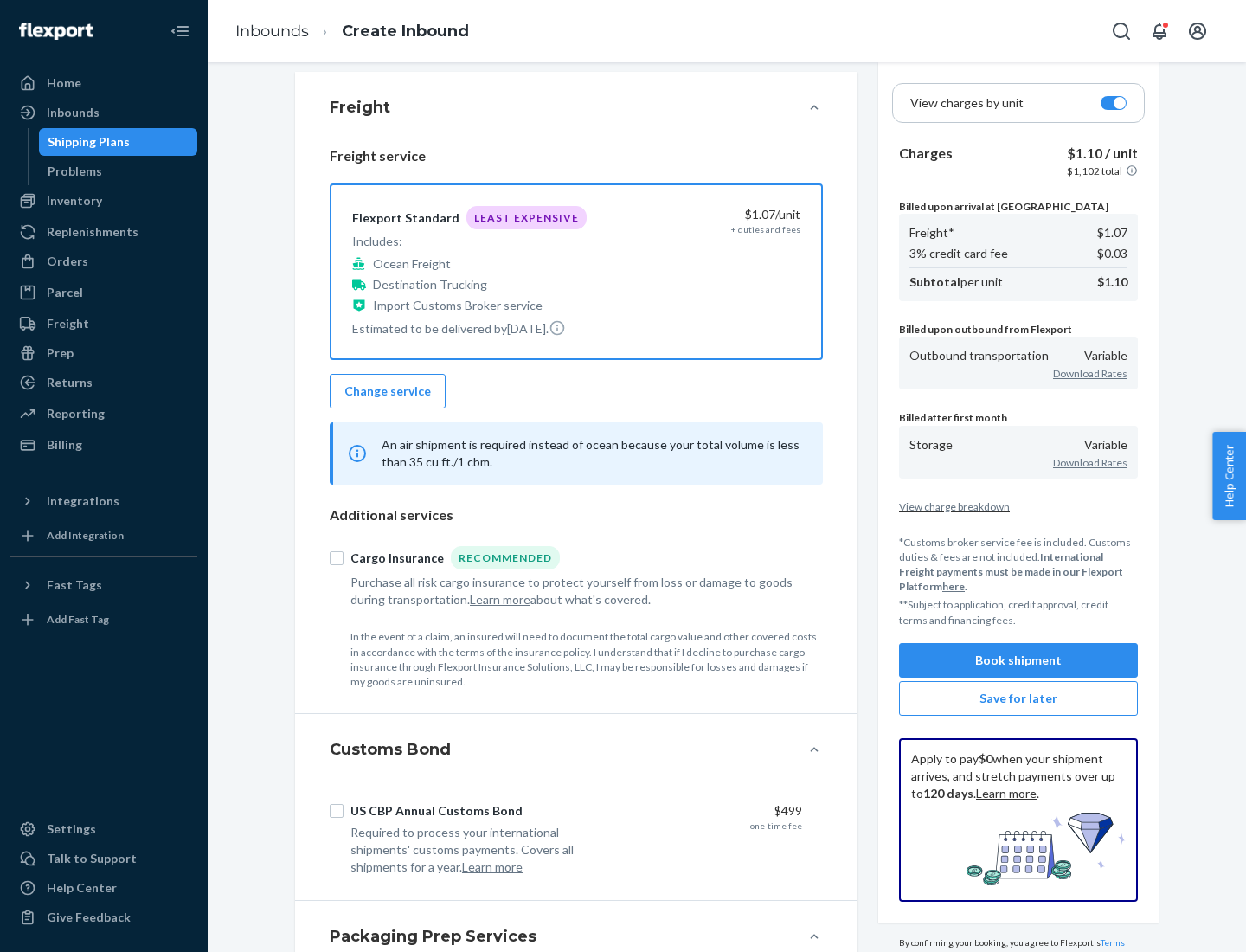
click at [1019, 659] on button "Book shipment" at bounding box center [1018, 660] width 239 height 35
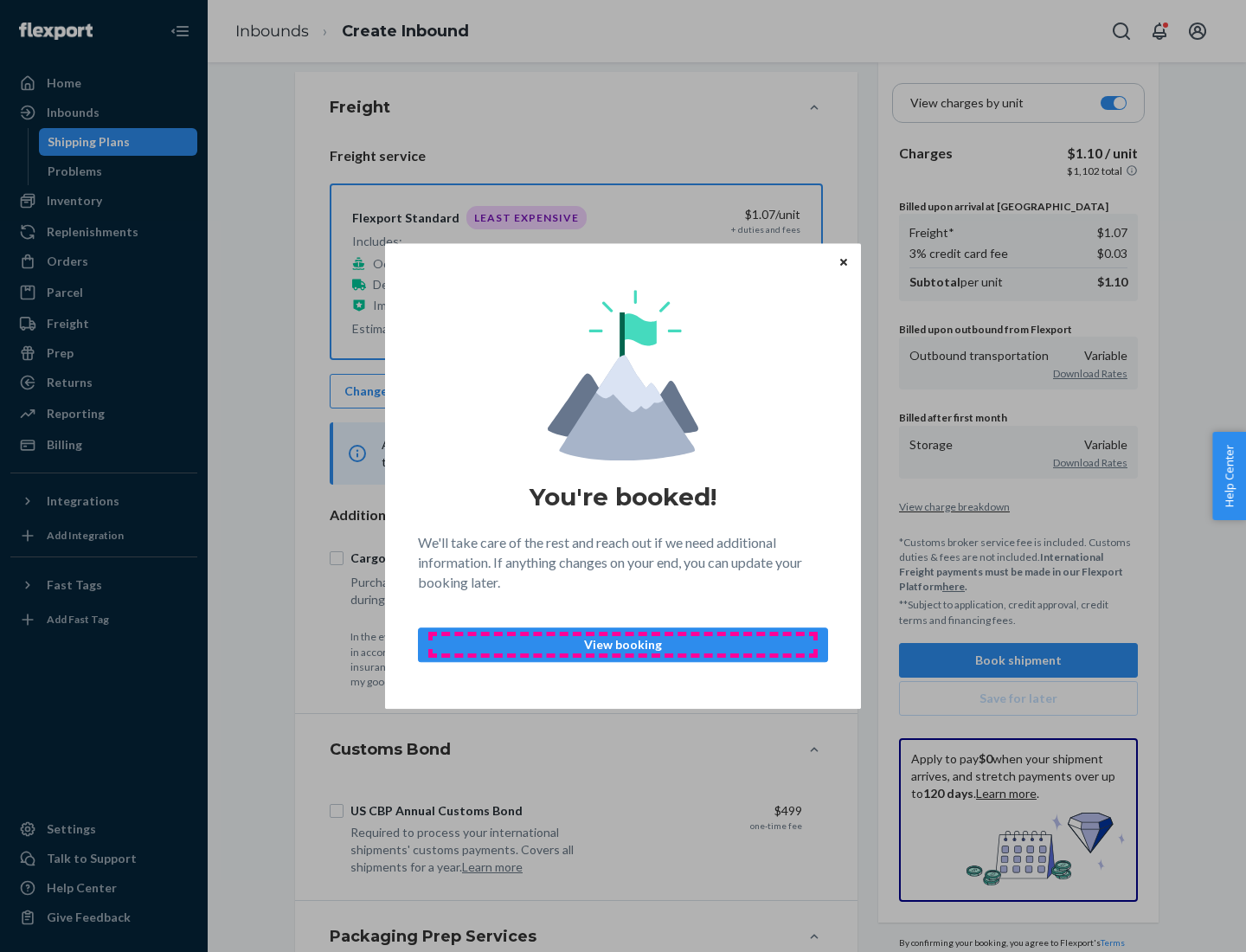
click at [623, 644] on p "View booking" at bounding box center [623, 644] width 381 height 17
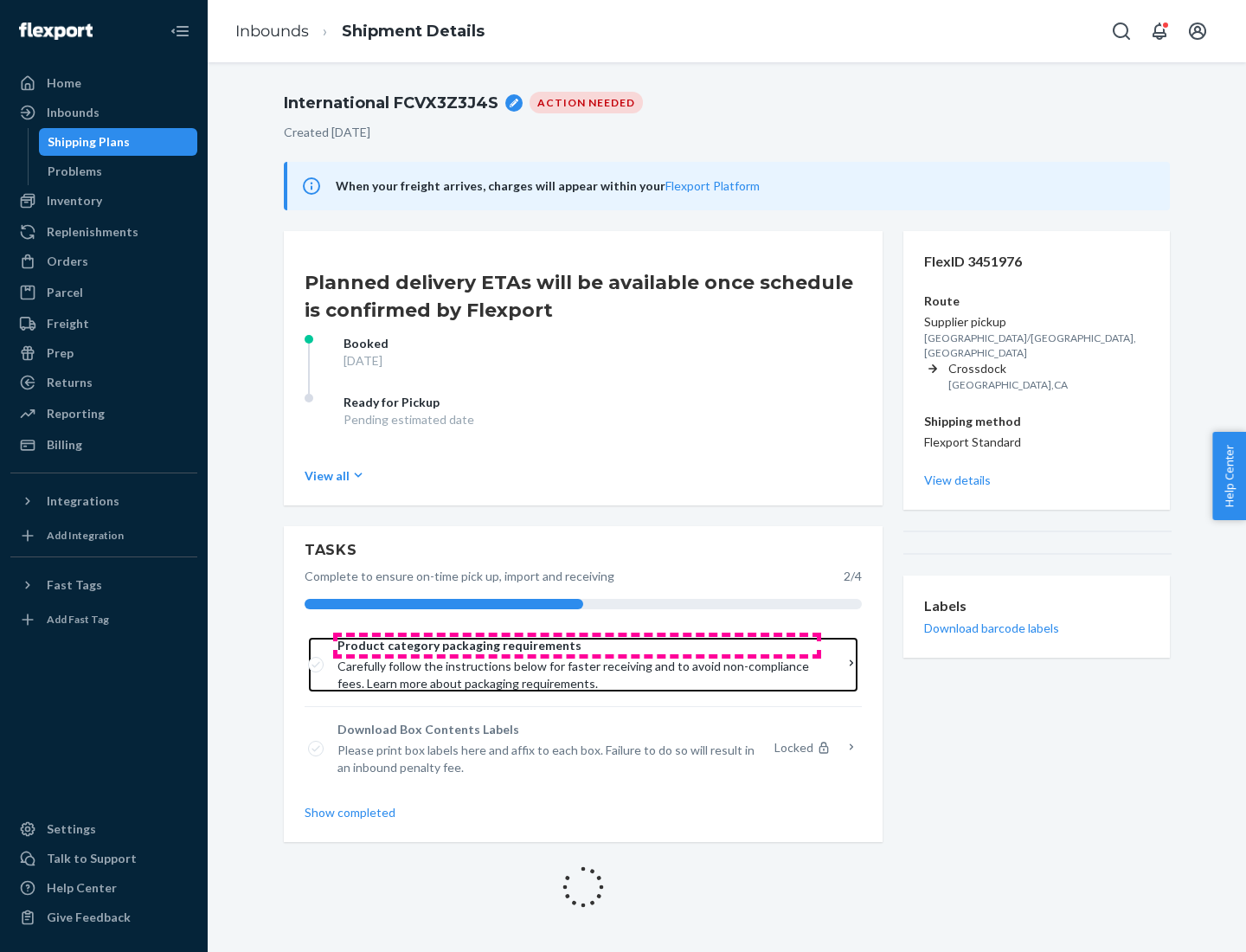
click at [577, 646] on span "Product category packaging requirements" at bounding box center [577, 645] width 480 height 17
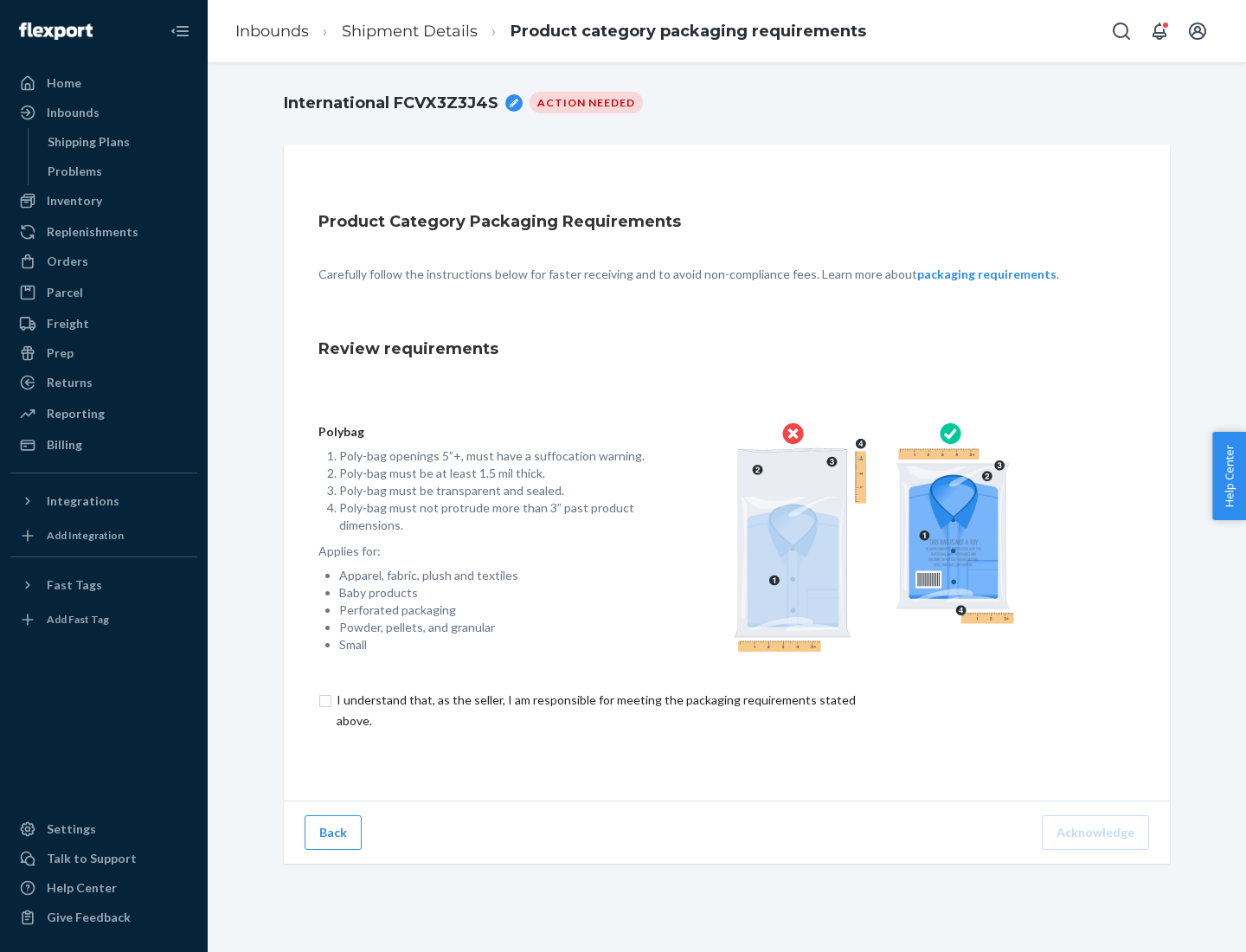
click at [594, 710] on input "checkbox" at bounding box center [607, 710] width 575 height 42
checkbox input "true"
click at [1097, 831] on button "Acknowledge" at bounding box center [1095, 832] width 107 height 35
